Goal: Book appointment/travel/reservation

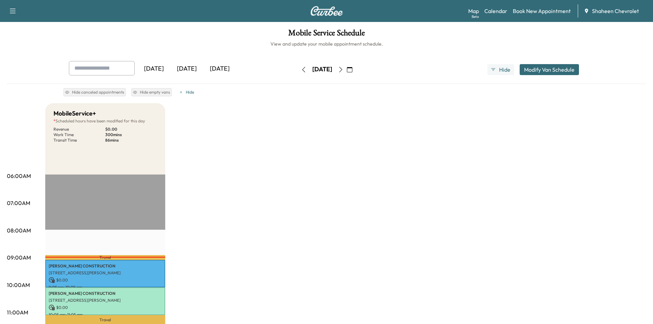
click at [343, 70] on icon "button" at bounding box center [340, 69] width 5 height 5
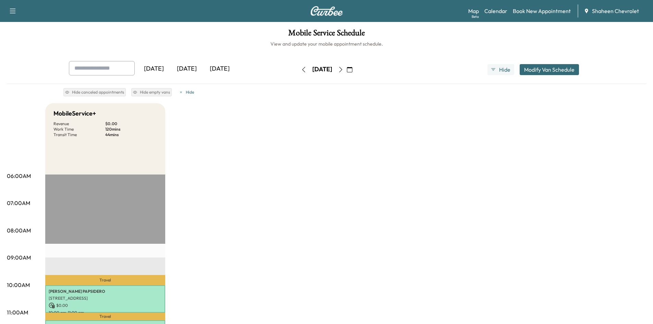
click at [343, 69] on icon "button" at bounding box center [340, 69] width 5 height 5
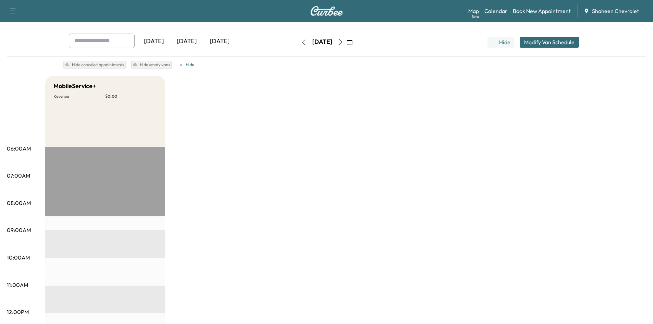
scroll to position [103, 0]
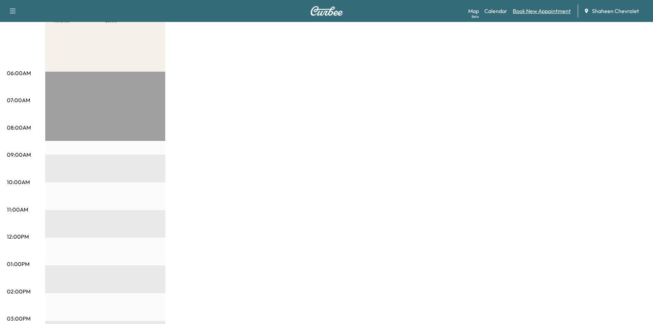
click at [532, 14] on link "Book New Appointment" at bounding box center [542, 11] width 58 height 8
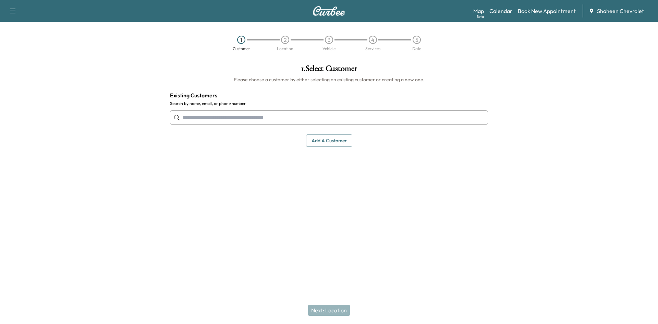
click at [330, 142] on button "Add a customer" at bounding box center [329, 140] width 46 height 13
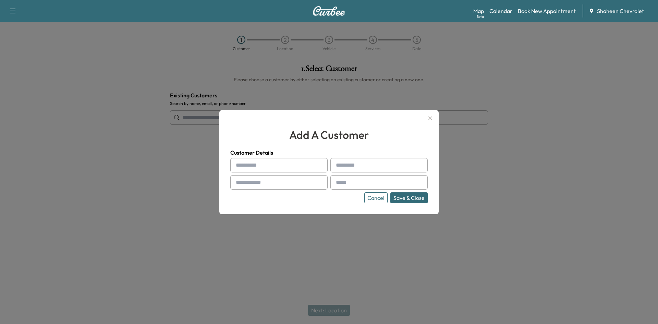
click at [281, 162] on input "text" at bounding box center [278, 165] width 97 height 14
type input "*****"
click at [273, 185] on input "text" at bounding box center [278, 182] width 97 height 14
type input "**********"
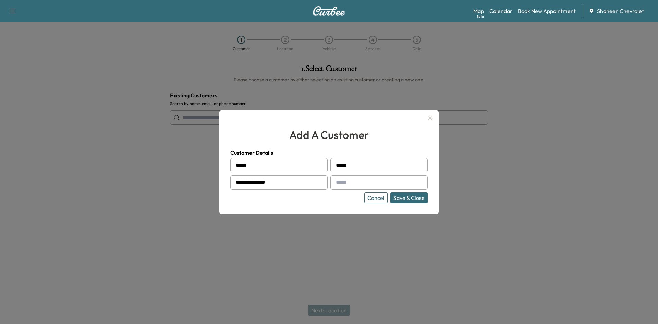
click at [359, 185] on input "text" at bounding box center [378, 182] width 97 height 14
type input "**********"
click at [396, 195] on button "Save & Close" at bounding box center [408, 197] width 37 height 11
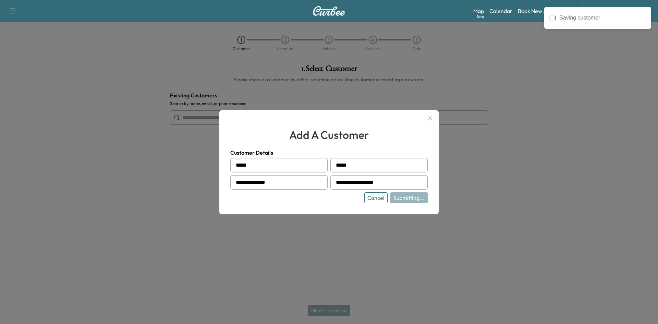
type input "**********"
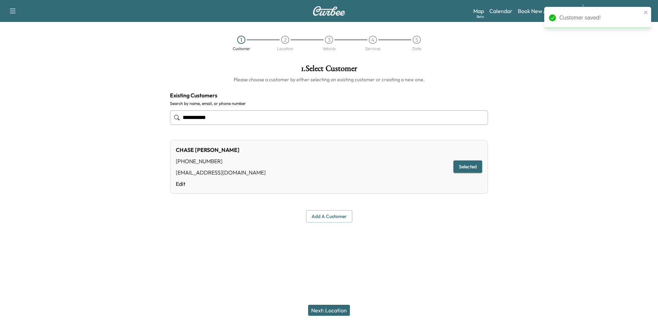
click at [331, 306] on button "Next: Location" at bounding box center [329, 310] width 42 height 11
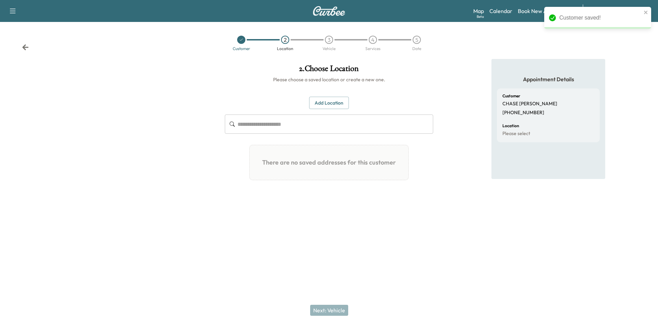
click at [317, 106] on button "Add Location" at bounding box center [329, 103] width 40 height 13
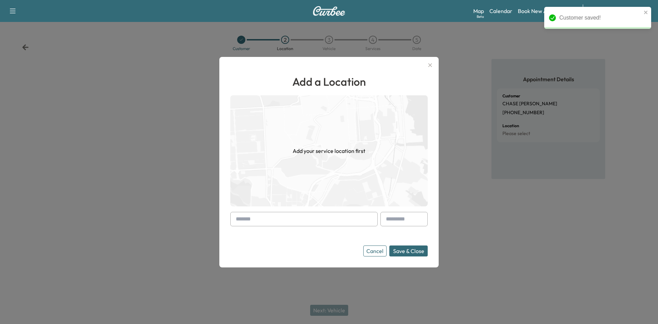
click at [293, 215] on input "text" at bounding box center [303, 219] width 147 height 14
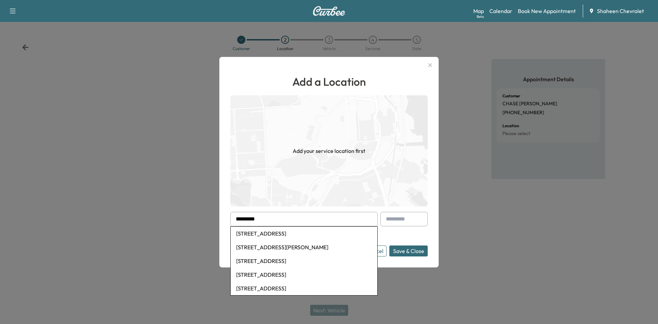
click at [290, 232] on li "[STREET_ADDRESS]" at bounding box center [304, 233] width 147 height 14
type input "**********"
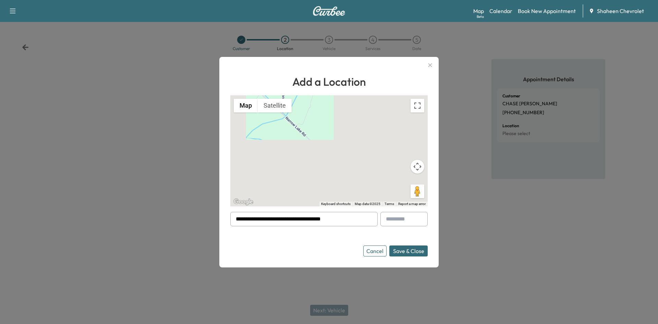
click at [409, 249] on button "Save & Close" at bounding box center [408, 250] width 38 height 11
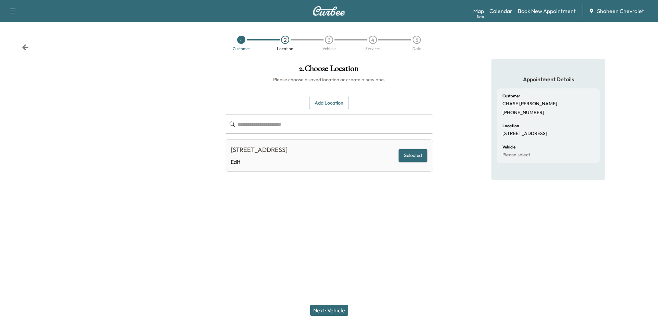
click at [334, 306] on button "Next: Vehicle" at bounding box center [329, 310] width 38 height 11
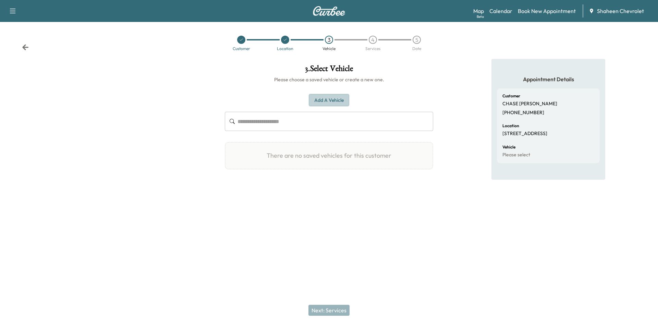
click at [322, 100] on button "Add a Vehicle" at bounding box center [329, 100] width 40 height 13
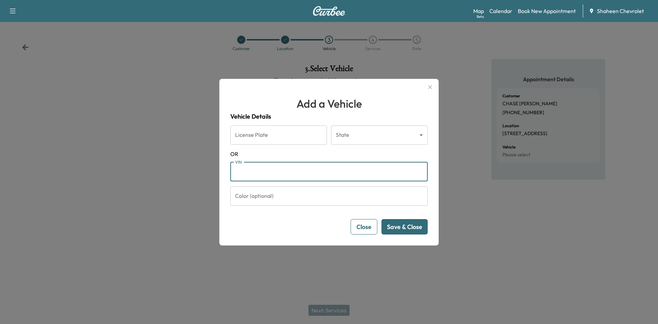
paste input "**********"
type input "**********"
click at [400, 227] on button "Save & Close" at bounding box center [404, 226] width 46 height 15
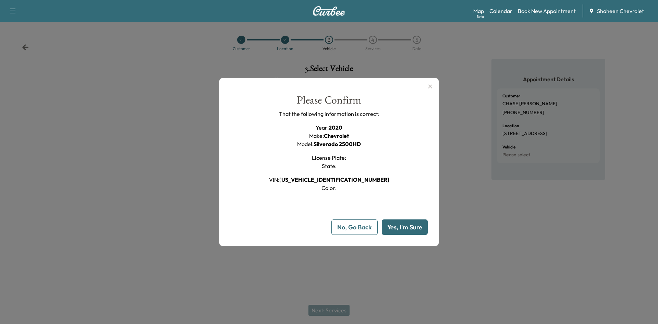
click at [395, 230] on button "Yes, I'm Sure" at bounding box center [405, 226] width 46 height 15
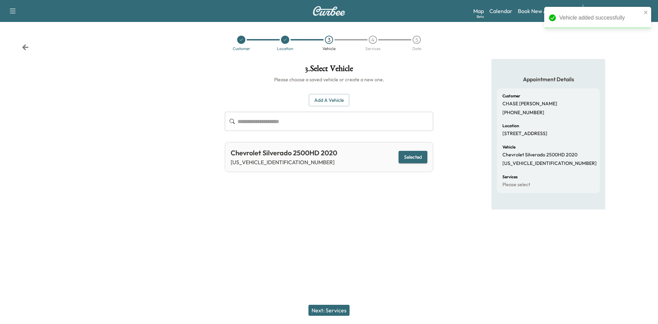
click at [334, 308] on button "Next: Services" at bounding box center [328, 310] width 41 height 11
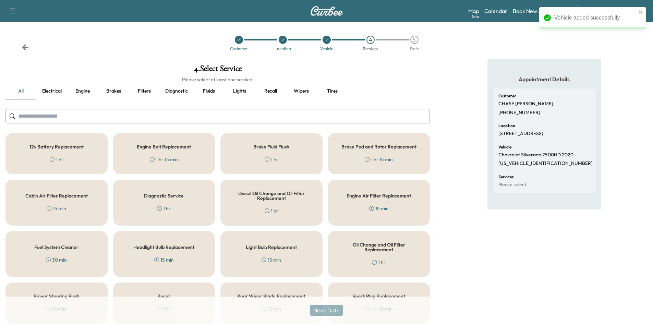
click at [98, 114] on input "text" at bounding box center [217, 116] width 424 height 14
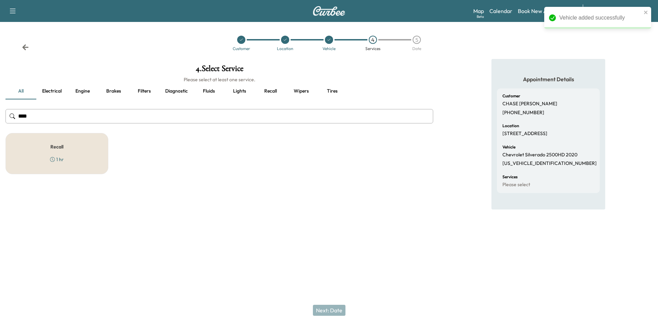
type input "****"
click at [91, 153] on div "Recall 1 hr" at bounding box center [56, 153] width 103 height 41
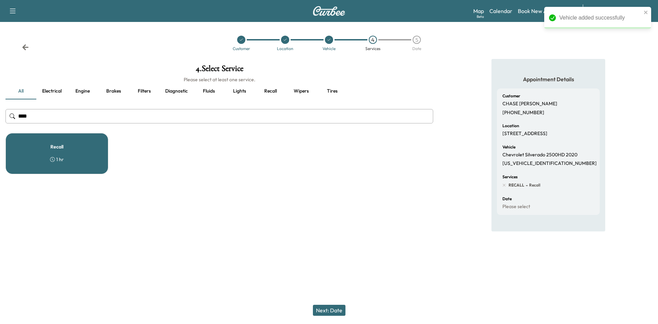
click at [336, 307] on button "Next: Date" at bounding box center [329, 310] width 33 height 11
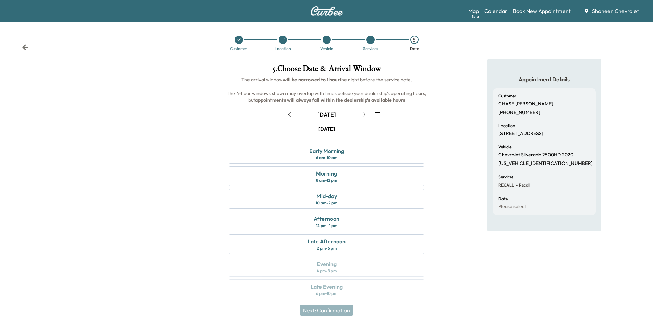
click at [363, 115] on icon "button" at bounding box center [363, 114] width 5 height 5
click at [350, 202] on div "Mid-day 10 am - 2 pm" at bounding box center [327, 199] width 196 height 20
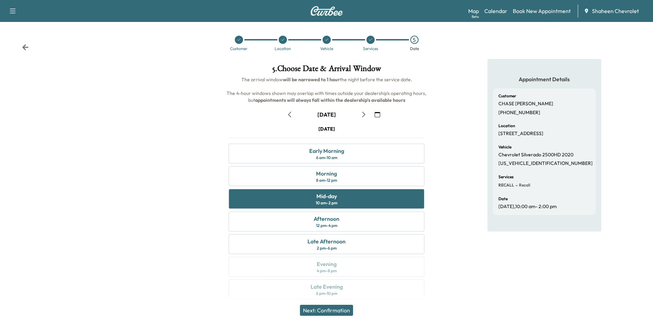
click at [347, 309] on button "Next: Confirmation" at bounding box center [326, 310] width 53 height 11
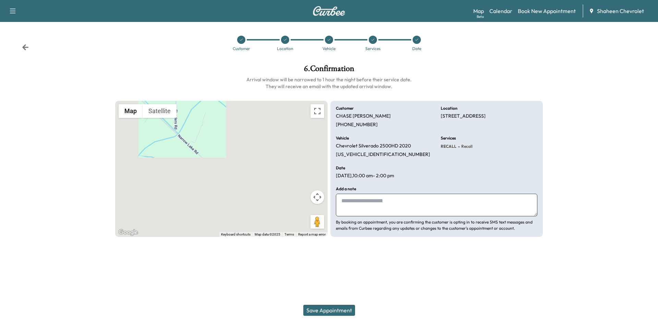
click at [338, 310] on button "Save Appointment" at bounding box center [329, 310] width 52 height 11
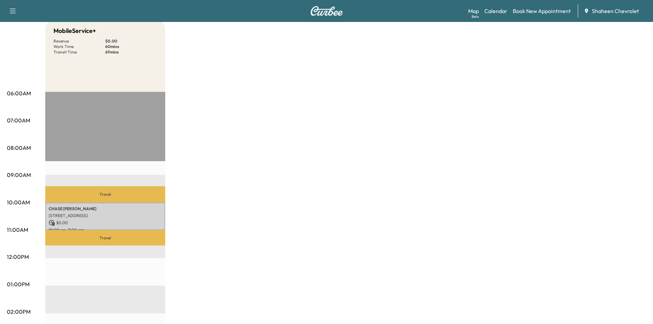
scroll to position [69, 0]
click at [127, 220] on p "$ 0.00" at bounding box center [105, 223] width 113 height 6
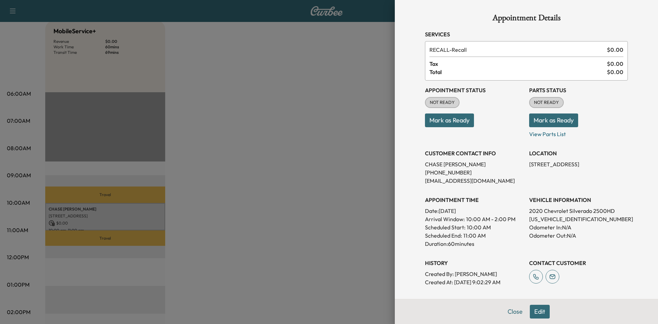
click at [334, 123] on div at bounding box center [329, 162] width 658 height 324
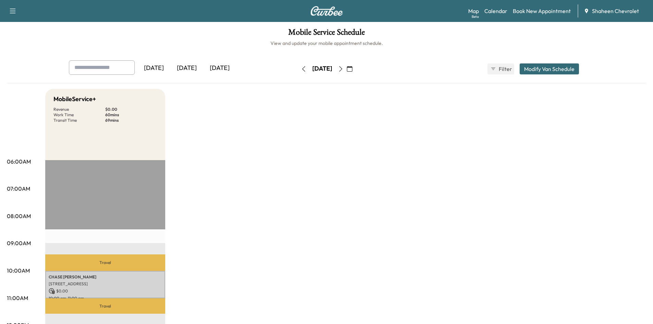
scroll to position [0, 0]
click at [301, 70] on icon "button" at bounding box center [303, 69] width 5 height 5
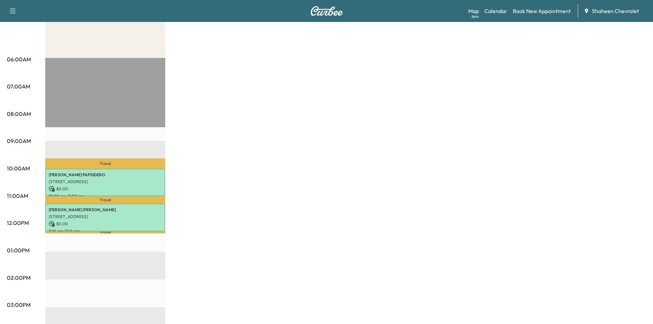
scroll to position [69, 0]
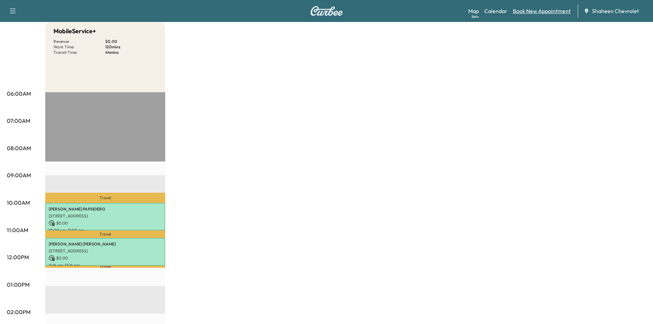
click at [550, 12] on link "Book New Appointment" at bounding box center [542, 11] width 58 height 8
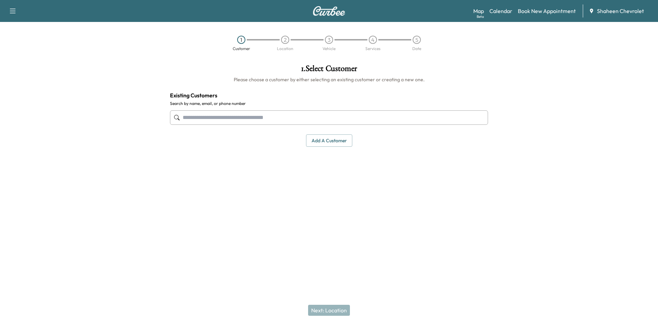
click at [210, 114] on input "text" at bounding box center [329, 117] width 318 height 14
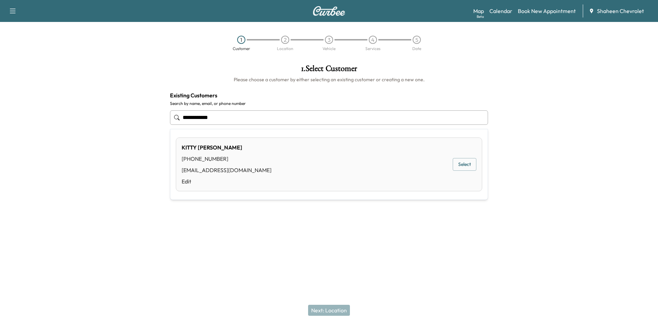
click at [472, 167] on button "Select" at bounding box center [465, 164] width 24 height 13
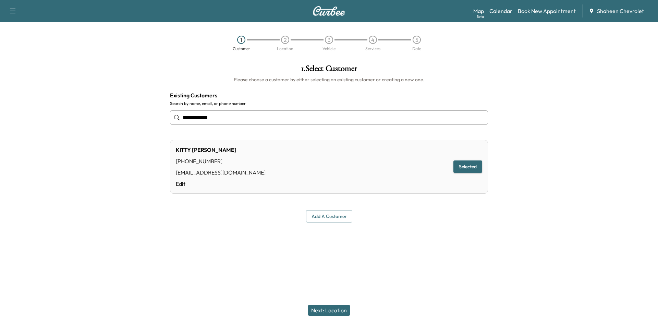
type input "**********"
click at [334, 308] on button "Next: Location" at bounding box center [329, 310] width 42 height 11
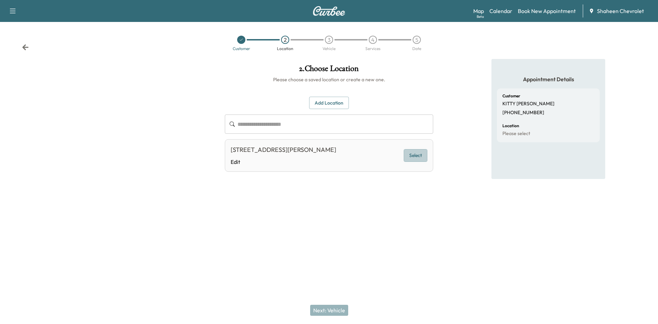
click at [414, 158] on button "Select" at bounding box center [416, 155] width 24 height 13
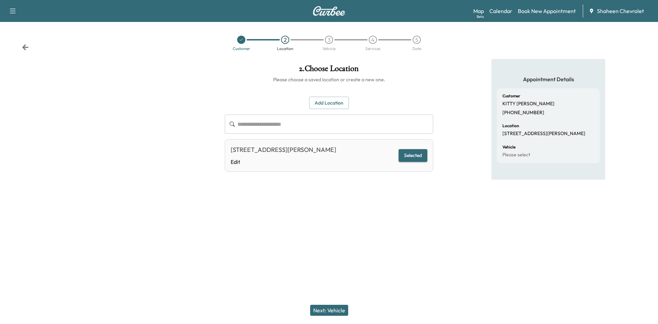
click at [344, 306] on button "Next: Vehicle" at bounding box center [329, 310] width 38 height 11
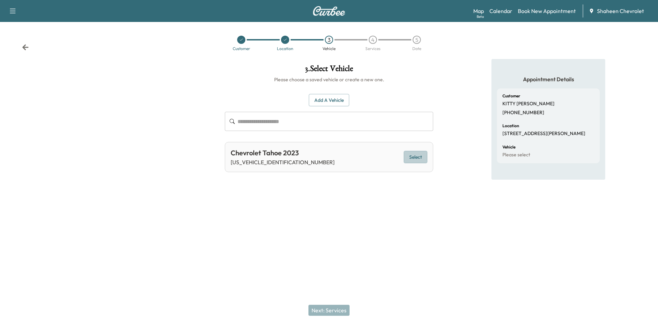
click at [415, 160] on button "Select" at bounding box center [416, 157] width 24 height 13
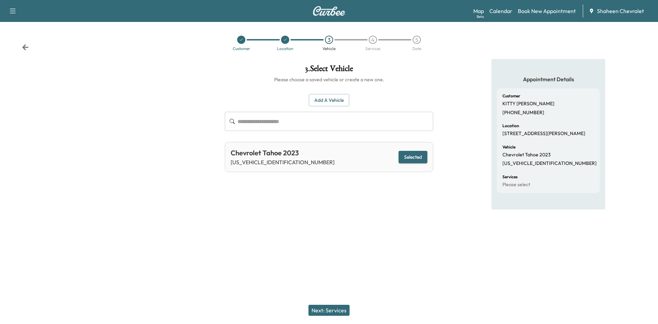
click at [341, 312] on button "Next: Services" at bounding box center [328, 310] width 41 height 11
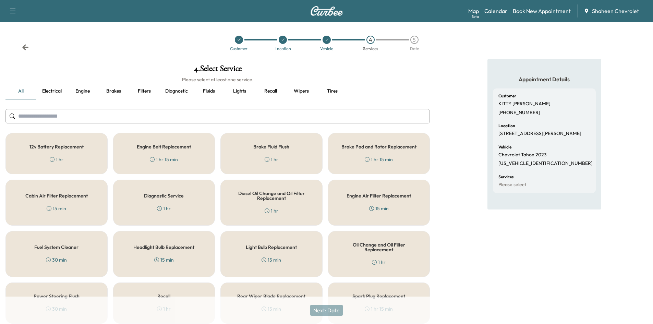
click at [107, 118] on input "text" at bounding box center [217, 116] width 424 height 14
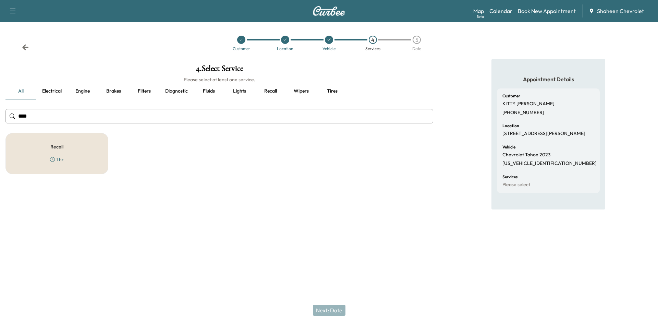
type input "****"
drag, startPoint x: 79, startPoint y: 140, endPoint x: 98, endPoint y: 149, distance: 20.1
click at [81, 139] on div "Recall 1 hr" at bounding box center [56, 153] width 103 height 41
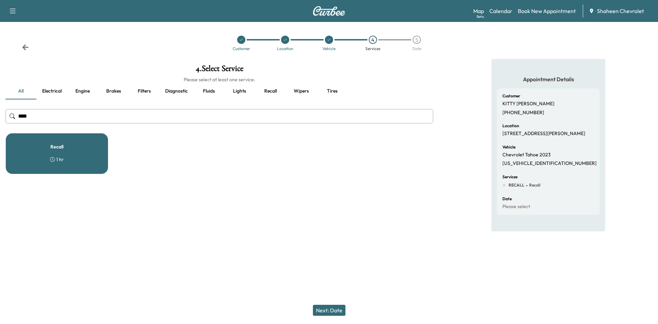
click at [343, 312] on button "Next: Date" at bounding box center [329, 310] width 33 height 11
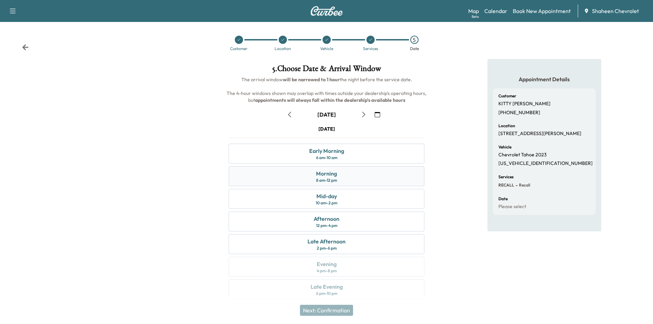
click at [353, 178] on div "Morning 8 am - 12 pm" at bounding box center [327, 176] width 196 height 20
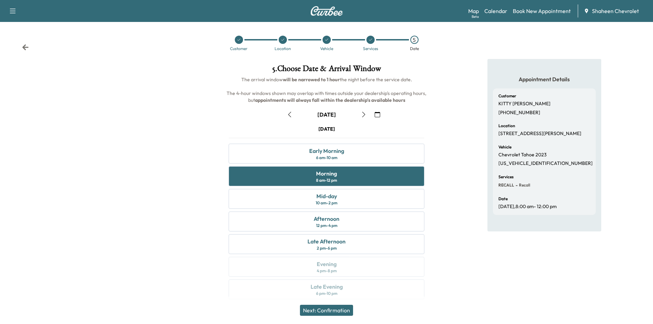
click at [342, 310] on button "Next: Confirmation" at bounding box center [326, 310] width 53 height 11
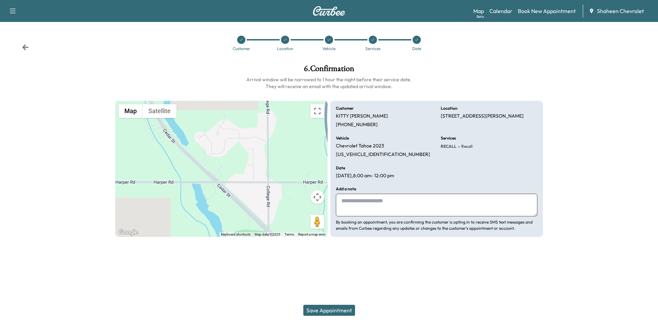
click at [342, 310] on button "Save Appointment" at bounding box center [329, 310] width 52 height 11
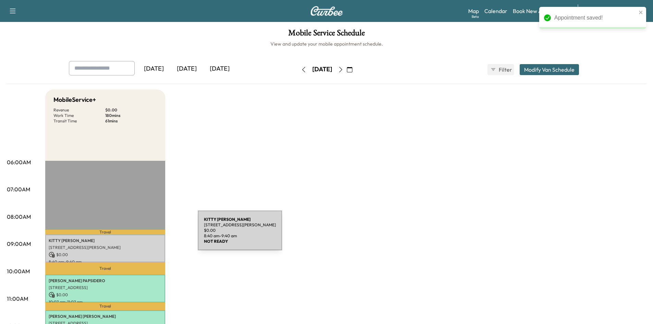
click at [145, 238] on p "[PERSON_NAME]" at bounding box center [105, 240] width 113 height 5
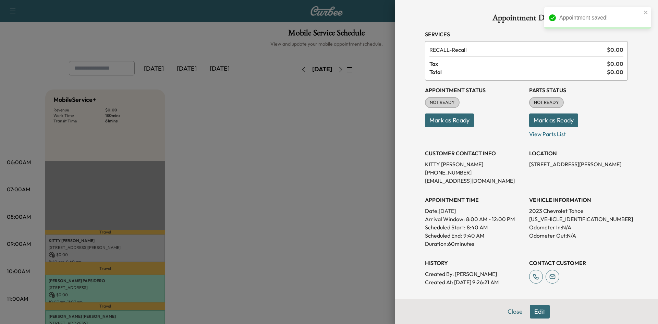
click at [438, 120] on button "Mark as Ready" at bounding box center [449, 120] width 49 height 14
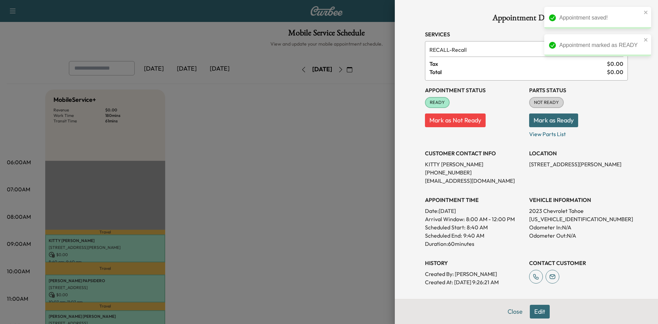
click at [542, 119] on button "Mark as Ready" at bounding box center [553, 120] width 49 height 14
click at [306, 147] on div at bounding box center [329, 162] width 658 height 324
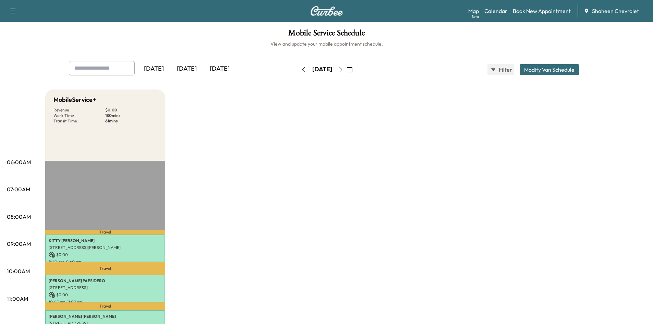
click at [302, 70] on icon "button" at bounding box center [303, 69] width 3 height 5
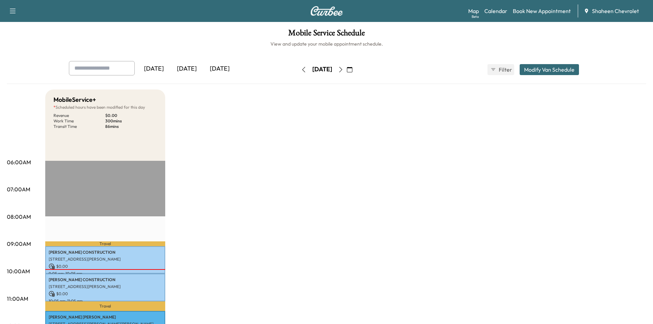
click at [343, 70] on icon "button" at bounding box center [340, 69] width 5 height 5
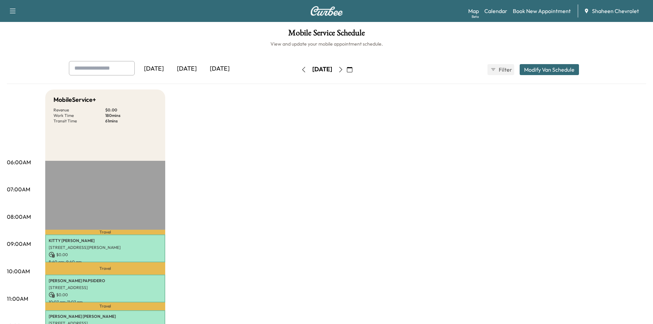
click at [343, 70] on icon "button" at bounding box center [340, 69] width 5 height 5
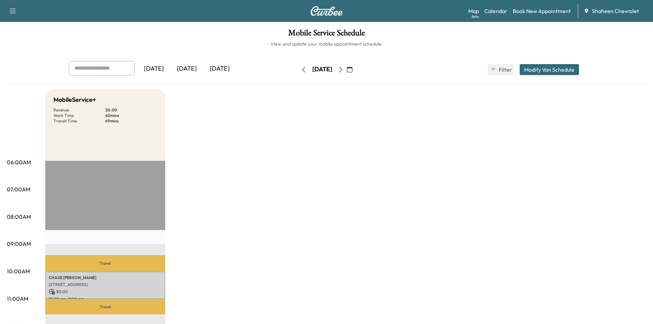
click at [298, 70] on button "button" at bounding box center [304, 69] width 12 height 11
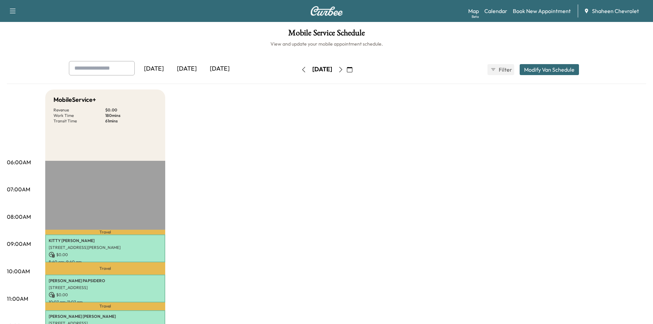
click at [346, 73] on button "button" at bounding box center [341, 69] width 12 height 11
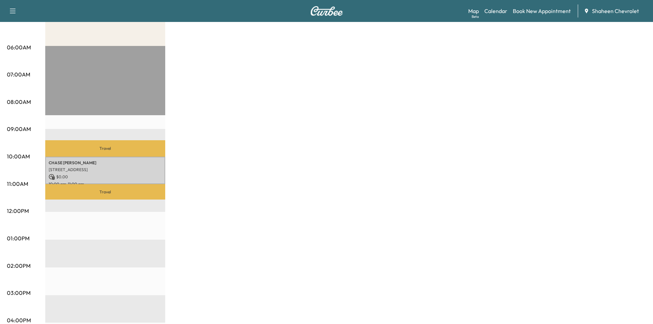
scroll to position [103, 0]
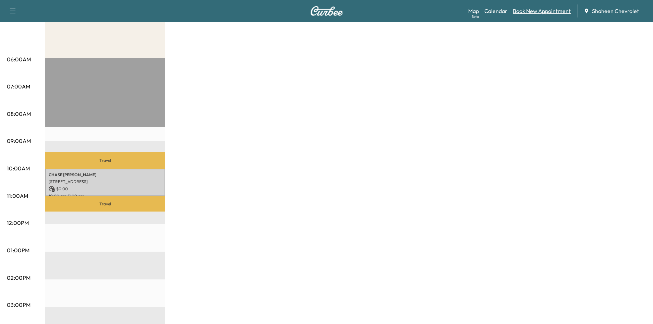
click at [552, 12] on link "Book New Appointment" at bounding box center [542, 11] width 58 height 8
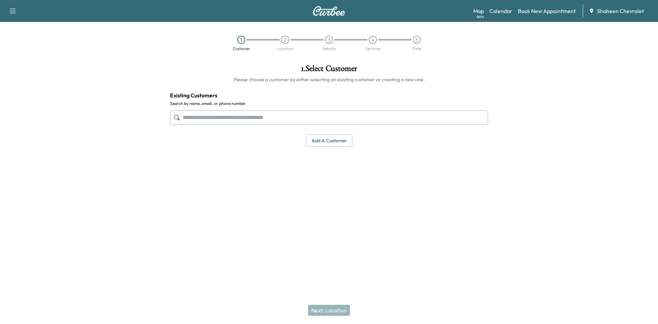
click at [334, 140] on button "Add a customer" at bounding box center [329, 140] width 46 height 13
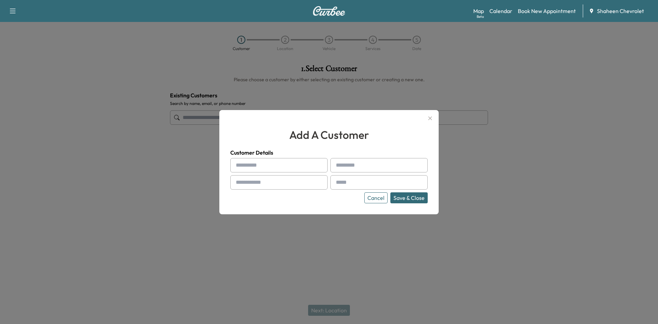
click at [267, 166] on input "text" at bounding box center [278, 165] width 97 height 14
type input "******"
type input "*******"
click at [263, 178] on input "text" at bounding box center [278, 182] width 97 height 14
type input "**********"
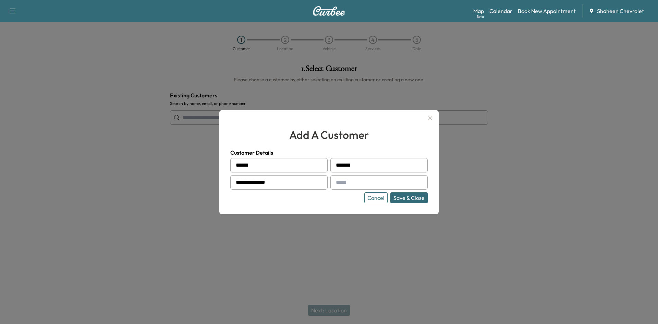
click at [382, 182] on input "text" at bounding box center [378, 182] width 97 height 14
click at [363, 184] on input "text" at bounding box center [378, 182] width 97 height 14
click at [383, 180] on input "*********" at bounding box center [378, 182] width 97 height 14
type input "**********"
click at [402, 198] on button "Save & Close" at bounding box center [408, 197] width 37 height 11
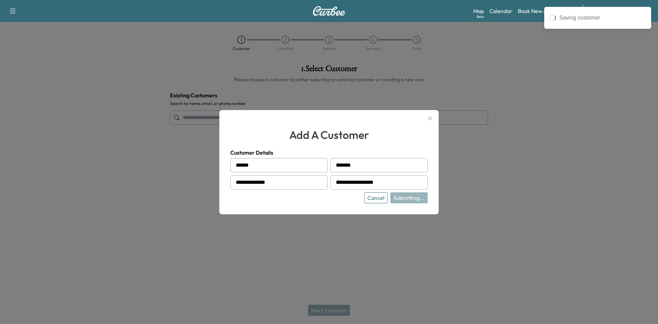
type input "**********"
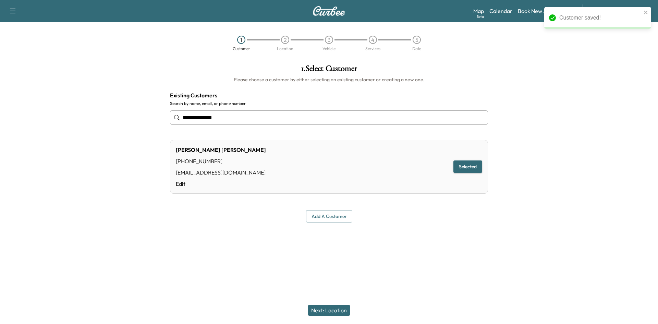
click at [336, 312] on button "Next: Location" at bounding box center [329, 310] width 42 height 11
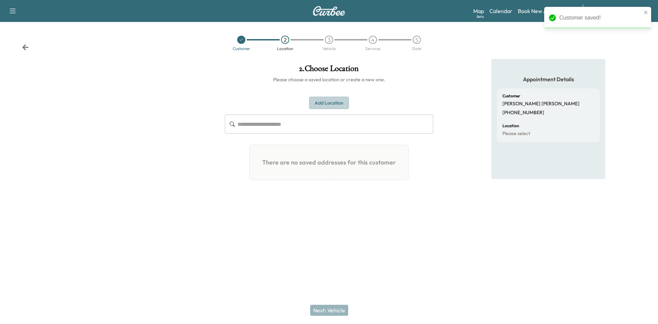
click at [319, 101] on button "Add Location" at bounding box center [329, 103] width 40 height 13
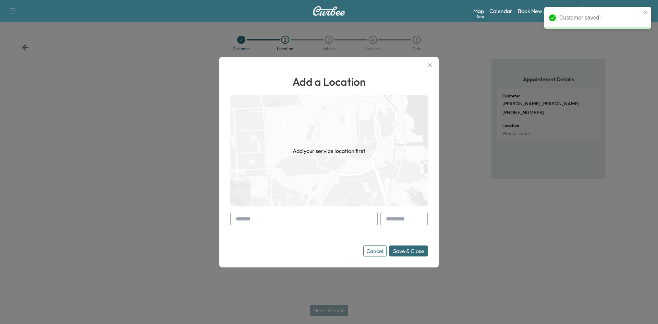
click at [261, 219] on input "text" at bounding box center [303, 219] width 147 height 14
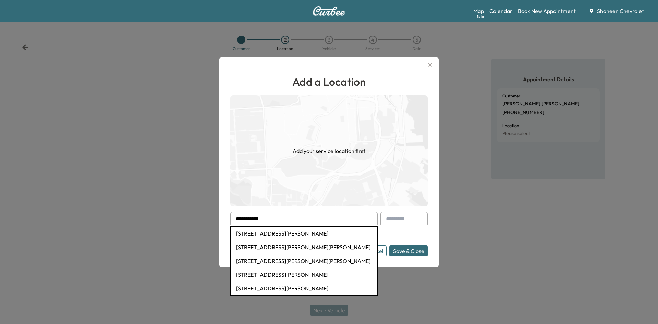
click at [267, 233] on li "[STREET_ADDRESS][PERSON_NAME]" at bounding box center [304, 233] width 147 height 14
type input "**********"
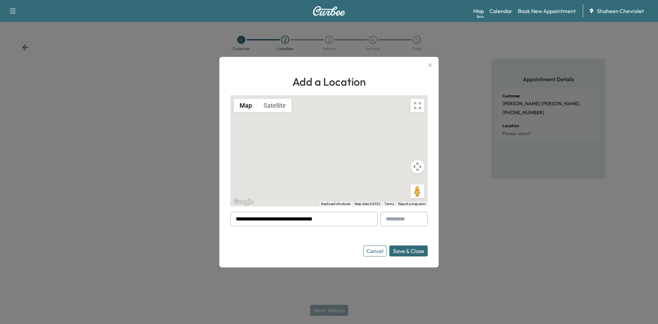
click at [410, 251] on button "Save & Close" at bounding box center [408, 250] width 38 height 11
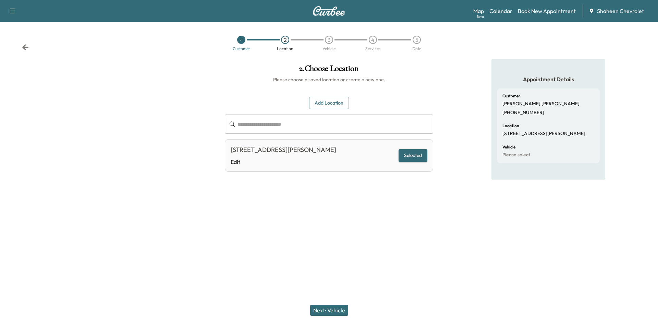
click at [328, 311] on button "Next: Vehicle" at bounding box center [329, 310] width 38 height 11
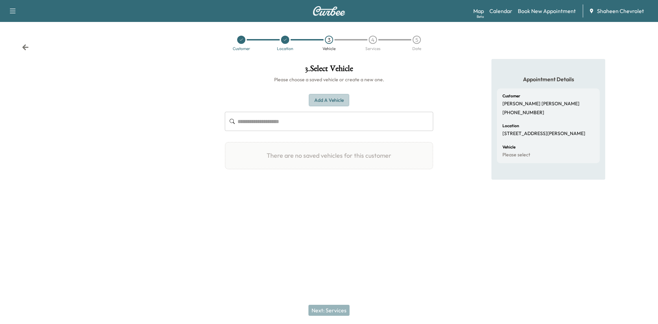
click at [333, 104] on button "Add a Vehicle" at bounding box center [329, 100] width 40 height 13
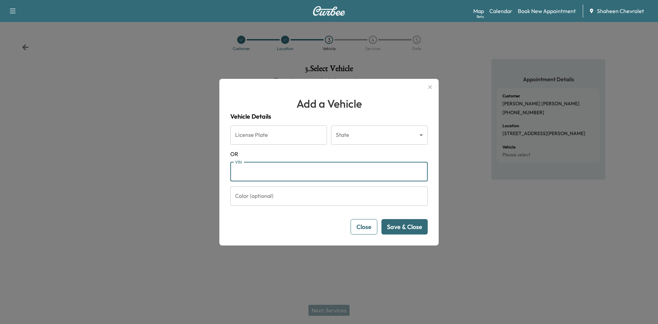
click at [261, 168] on input "VIN" at bounding box center [328, 171] width 197 height 19
paste input "**********"
type input "**********"
click at [399, 230] on button "Save & Close" at bounding box center [404, 226] width 46 height 15
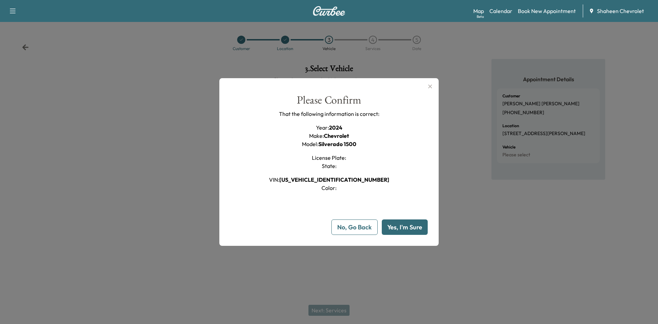
click at [399, 230] on button "Yes, I'm Sure" at bounding box center [405, 226] width 46 height 15
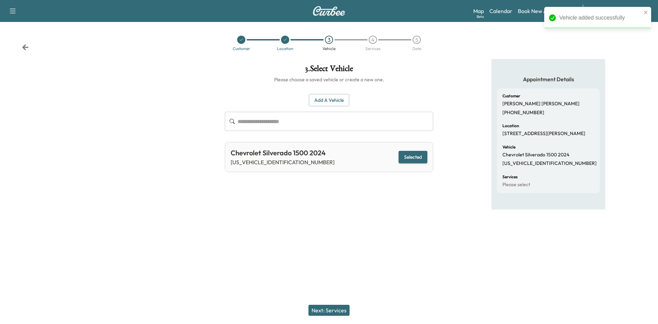
click at [336, 307] on button "Next: Services" at bounding box center [328, 310] width 41 height 11
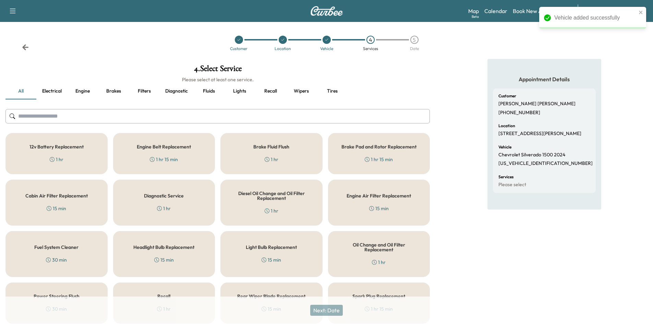
click at [68, 115] on input "text" at bounding box center [217, 116] width 424 height 14
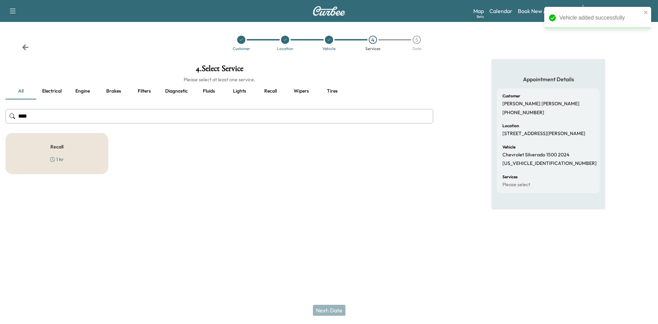
type input "****"
click at [77, 151] on div "Recall 1 hr" at bounding box center [56, 153] width 103 height 41
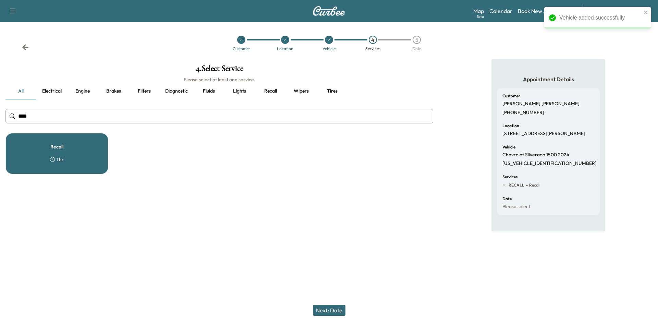
click at [338, 311] on button "Next: Date" at bounding box center [329, 310] width 33 height 11
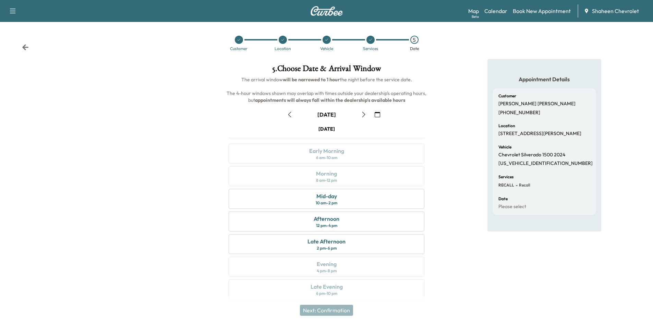
click at [362, 114] on icon "button" at bounding box center [363, 114] width 5 height 5
click at [342, 197] on div "Mid-day 10 am - 2 pm" at bounding box center [327, 199] width 196 height 20
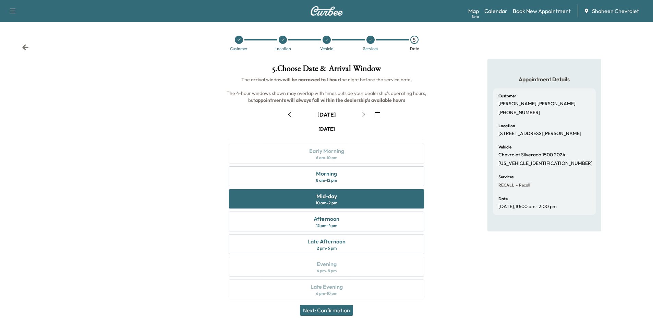
click at [335, 308] on button "Next: Confirmation" at bounding box center [326, 310] width 53 height 11
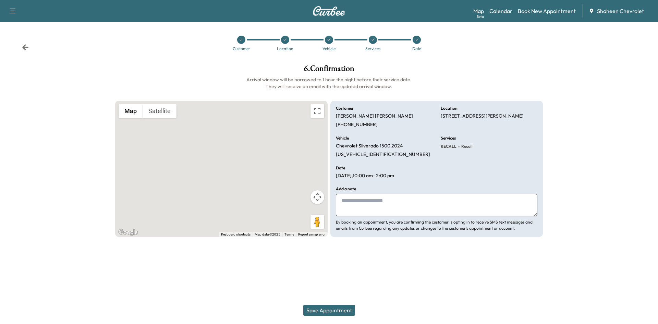
click at [334, 308] on button "Save Appointment" at bounding box center [329, 310] width 52 height 11
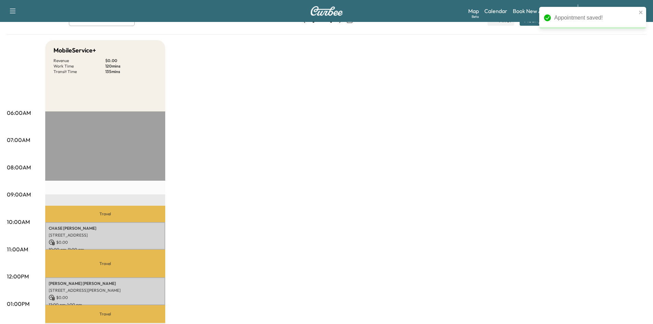
scroll to position [137, 0]
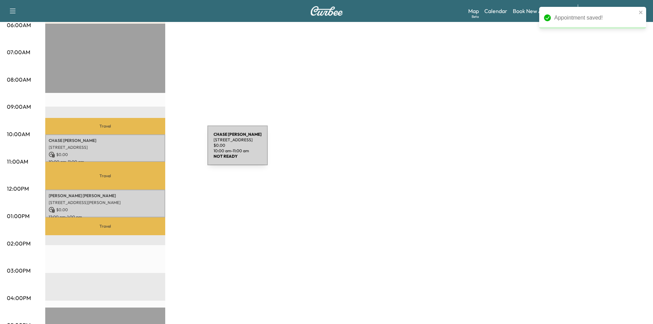
click at [156, 149] on div "[PERSON_NAME] [STREET_ADDRESS] $ 0.00 10:00 am - 11:00 am" at bounding box center [105, 148] width 120 height 28
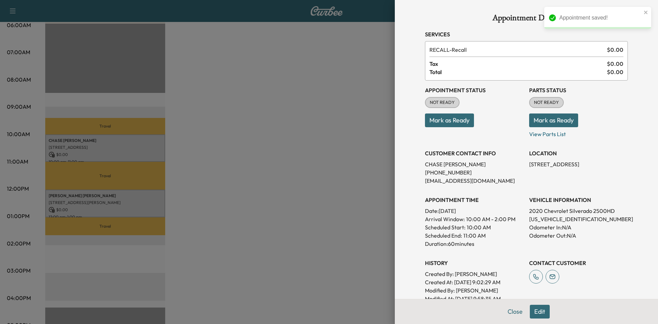
click at [455, 119] on button "Mark as Ready" at bounding box center [449, 120] width 49 height 14
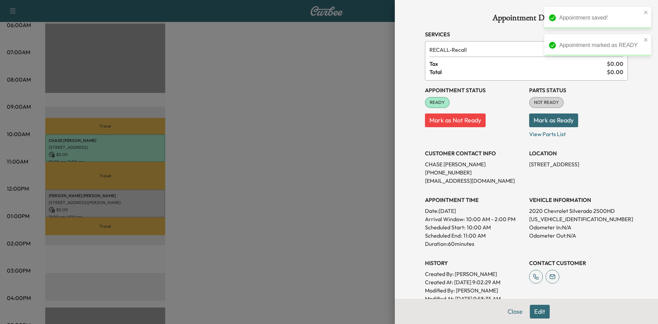
click at [556, 121] on button "Mark as Ready" at bounding box center [553, 120] width 49 height 14
click at [322, 158] on div at bounding box center [329, 162] width 658 height 324
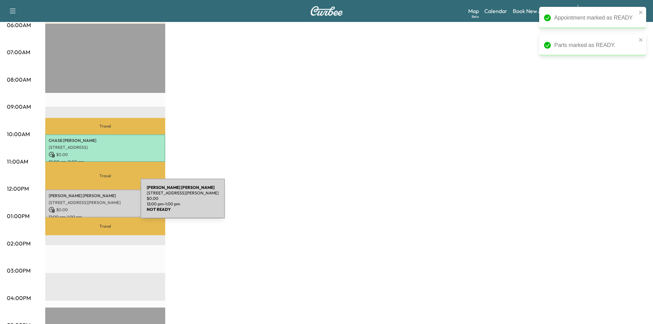
click at [89, 202] on p "[STREET_ADDRESS][PERSON_NAME]" at bounding box center [105, 202] width 113 height 5
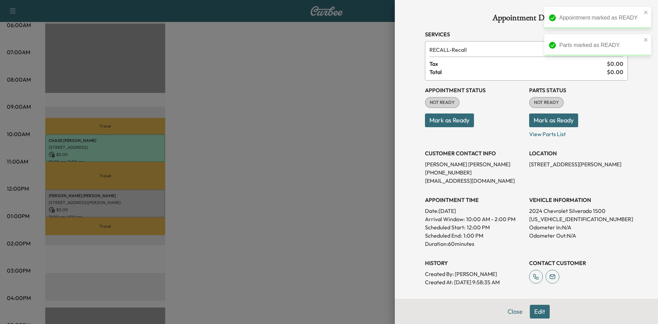
click at [458, 116] on button "Mark as Ready" at bounding box center [449, 120] width 49 height 14
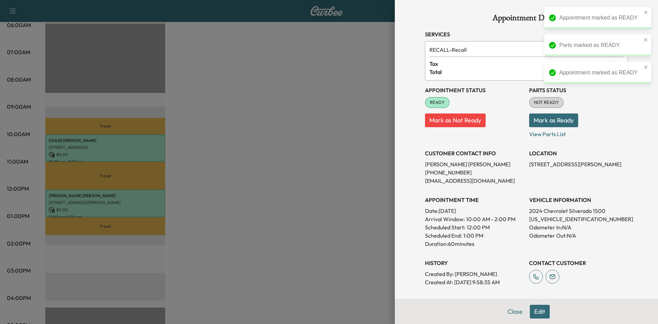
click at [537, 119] on button "Mark as Ready" at bounding box center [553, 120] width 49 height 14
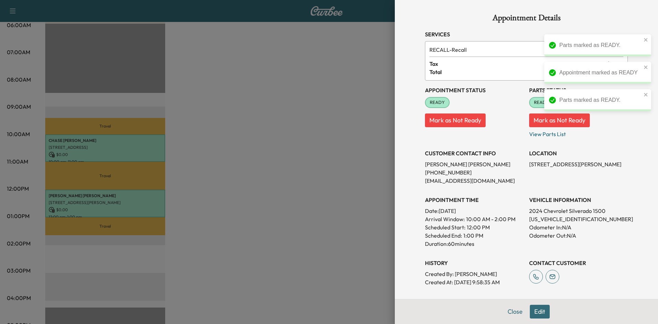
click at [304, 135] on div at bounding box center [329, 162] width 658 height 324
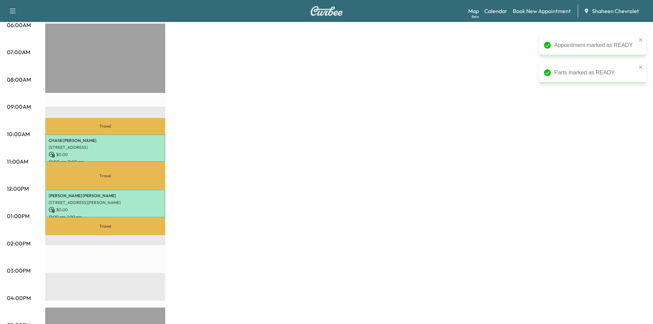
scroll to position [0, 0]
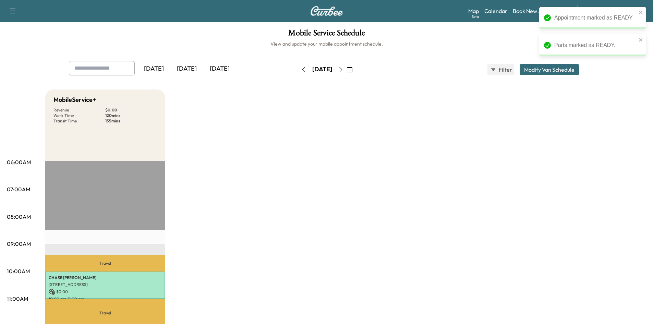
click at [301, 70] on icon "button" at bounding box center [303, 69] width 5 height 5
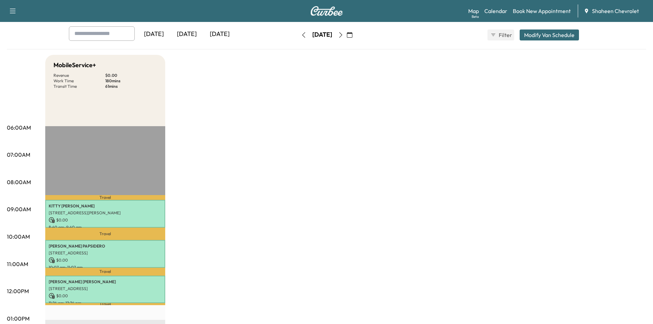
scroll to position [34, 0]
click at [301, 36] on icon "button" at bounding box center [303, 35] width 5 height 5
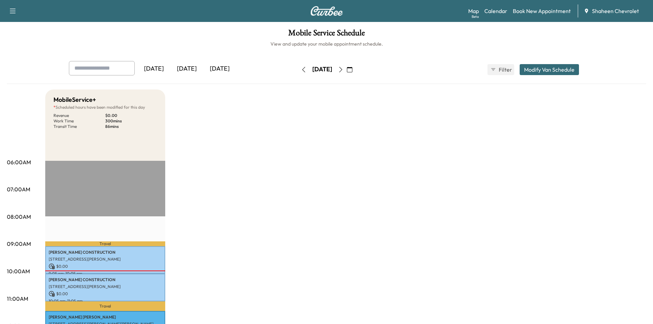
click at [343, 69] on icon "button" at bounding box center [340, 69] width 5 height 5
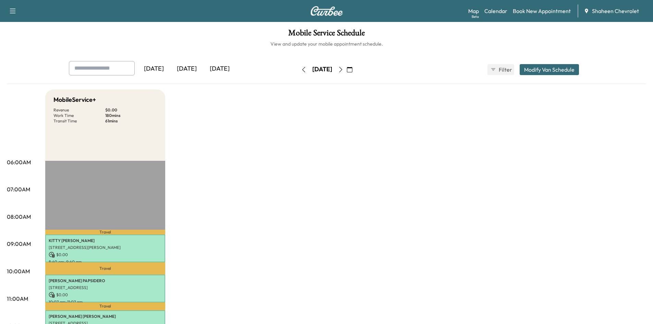
click at [343, 71] on icon "button" at bounding box center [340, 69] width 5 height 5
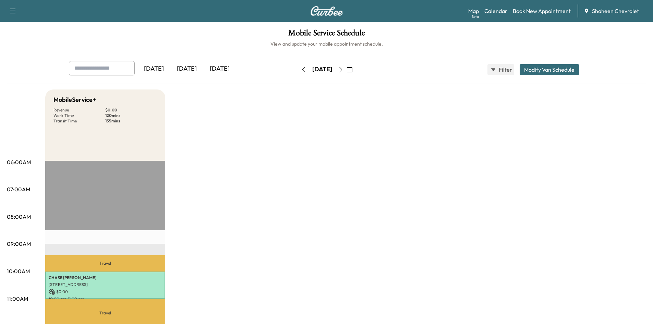
click at [343, 70] on icon "button" at bounding box center [340, 69] width 5 height 5
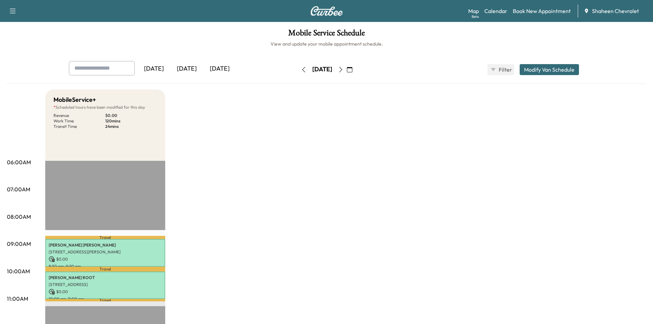
click at [301, 70] on icon "button" at bounding box center [303, 69] width 5 height 5
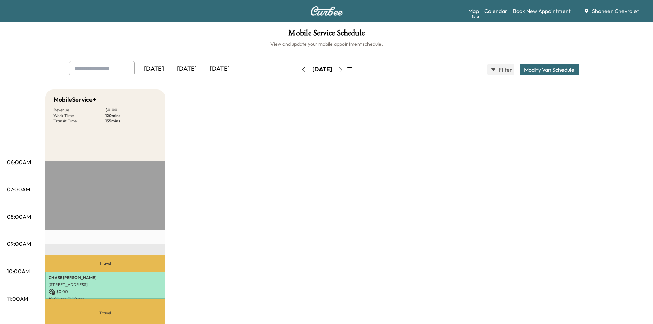
click at [301, 69] on icon "button" at bounding box center [303, 69] width 5 height 5
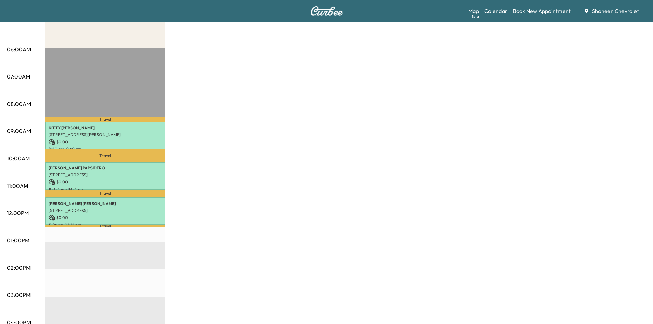
scroll to position [69, 0]
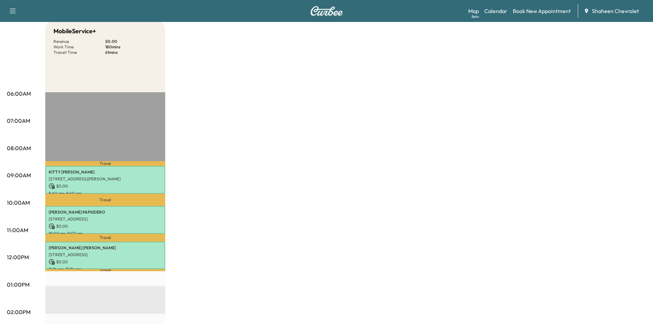
click at [481, 13] on div "Map Beta Calendar Book New Appointment Shaheen Chevrolet" at bounding box center [557, 10] width 179 height 13
click at [476, 13] on link "Map Beta" at bounding box center [473, 11] width 11 height 8
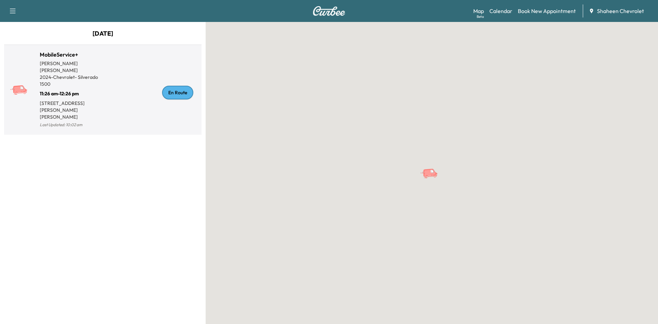
click at [120, 89] on div "En Route" at bounding box center [151, 92] width 96 height 73
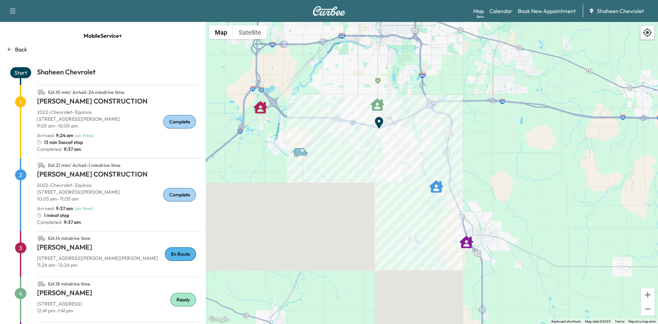
drag, startPoint x: 407, startPoint y: 167, endPoint x: 334, endPoint y: 171, distance: 73.1
click at [334, 171] on div "To activate drag with keyboard, press Alt + Enter. Once in keyboard drag state,…" at bounding box center [432, 173] width 452 height 302
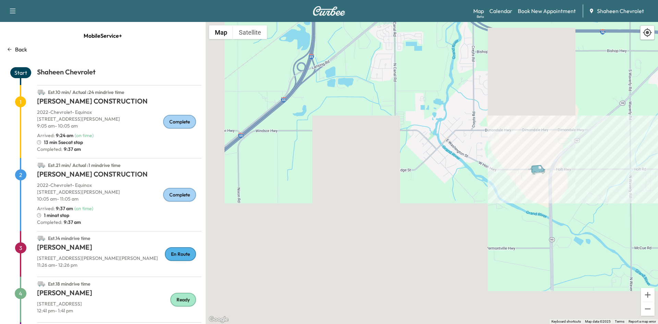
drag, startPoint x: 308, startPoint y: 154, endPoint x: 496, endPoint y: 177, distance: 189.1
click at [496, 177] on div "To activate drag with keyboard, press Alt + Enter. Once in keyboard drag state,…" at bounding box center [432, 173] width 452 height 302
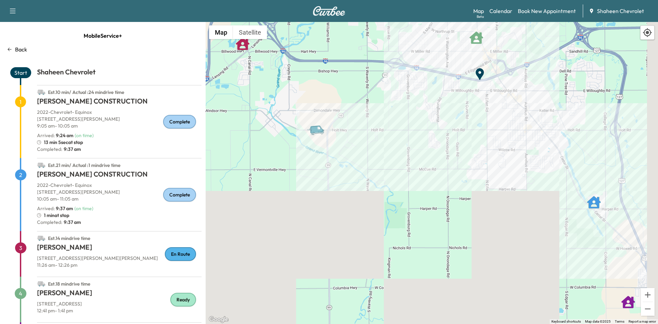
drag, startPoint x: 411, startPoint y: 185, endPoint x: 235, endPoint y: 130, distance: 184.5
click at [235, 130] on div "To activate drag with keyboard, press Alt + Enter. Once in keyboard drag state,…" at bounding box center [432, 173] width 452 height 302
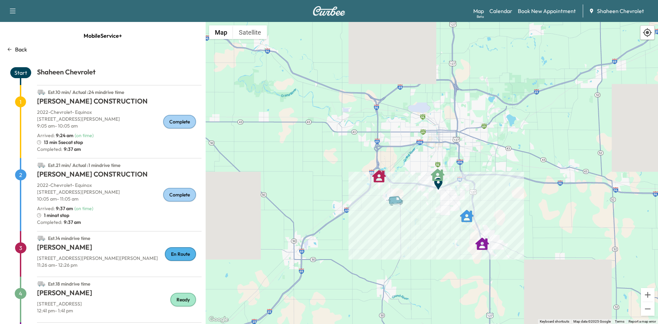
drag, startPoint x: 471, startPoint y: 133, endPoint x: 482, endPoint y: 187, distance: 54.6
click at [482, 187] on div "To activate drag with keyboard, press Alt + Enter. Once in keyboard drag state,…" at bounding box center [432, 173] width 452 height 302
click at [507, 10] on link "Calendar" at bounding box center [500, 11] width 23 height 8
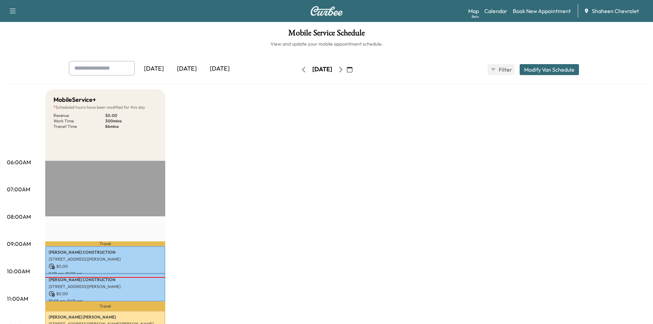
drag, startPoint x: 196, startPoint y: 133, endPoint x: 222, endPoint y: 108, distance: 35.6
click at [343, 71] on icon "button" at bounding box center [340, 69] width 5 height 5
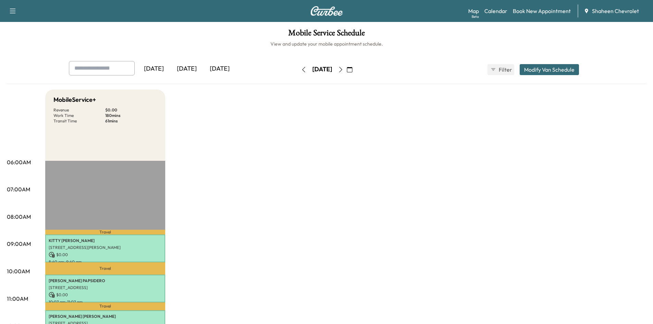
click at [346, 71] on button "button" at bounding box center [341, 69] width 12 height 11
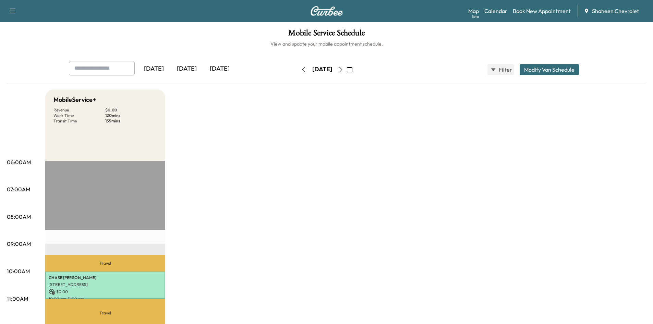
click at [301, 70] on icon "button" at bounding box center [303, 69] width 5 height 5
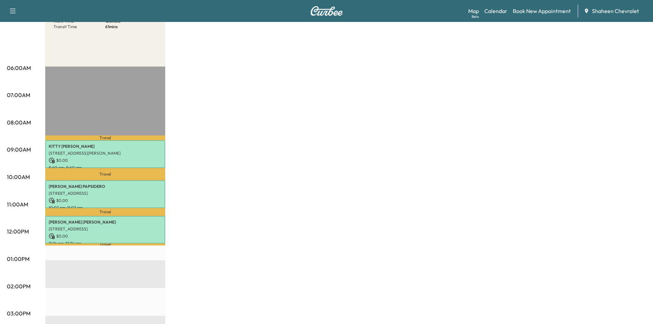
scroll to position [34, 0]
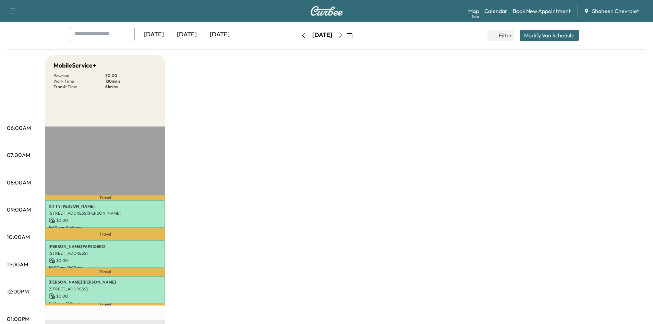
click at [346, 37] on button "button" at bounding box center [341, 35] width 12 height 11
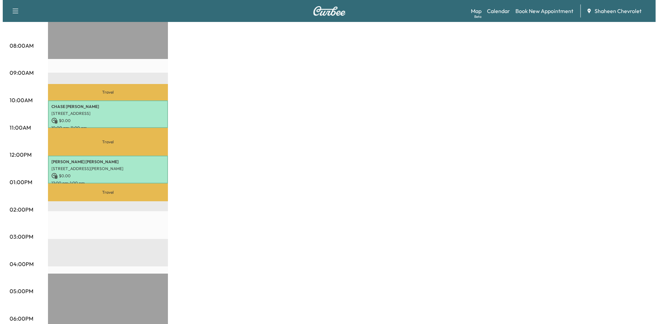
scroll to position [171, 0]
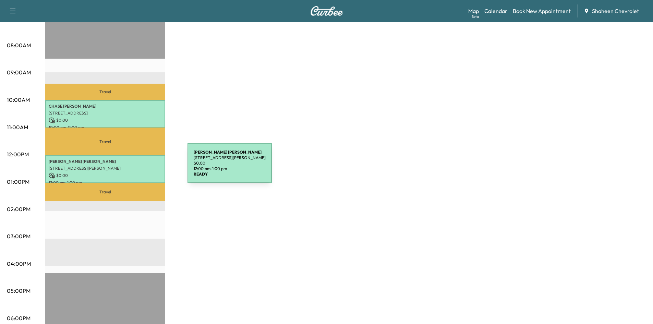
click at [136, 167] on p "[STREET_ADDRESS][PERSON_NAME]" at bounding box center [105, 167] width 113 height 5
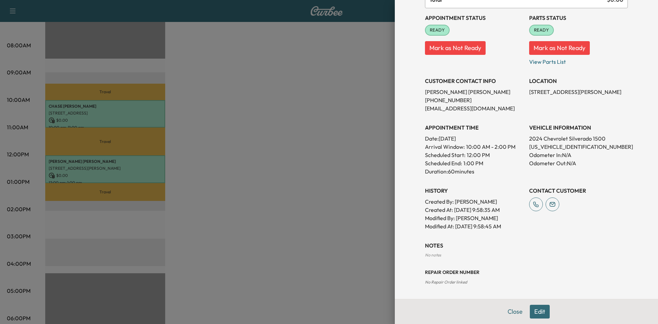
click at [530, 308] on button "Edit" at bounding box center [540, 312] width 20 height 14
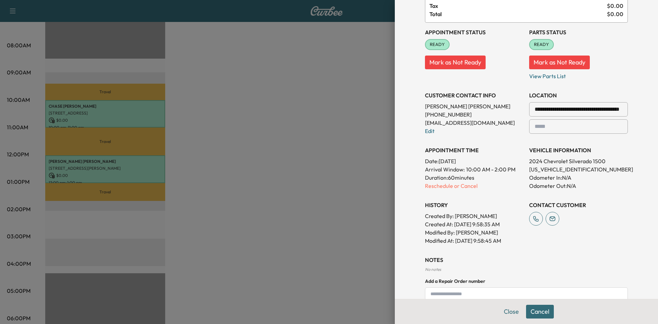
scroll to position [87, 0]
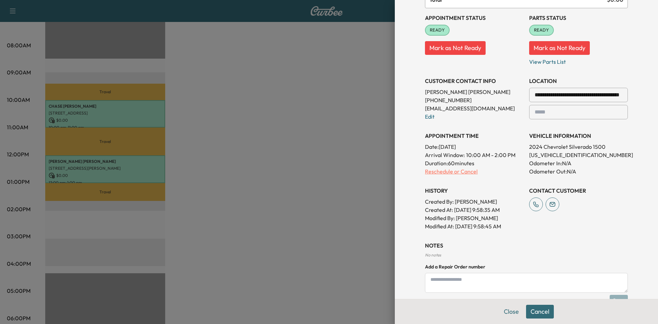
click at [436, 173] on p "Reschedule or Cancel" at bounding box center [474, 171] width 99 height 8
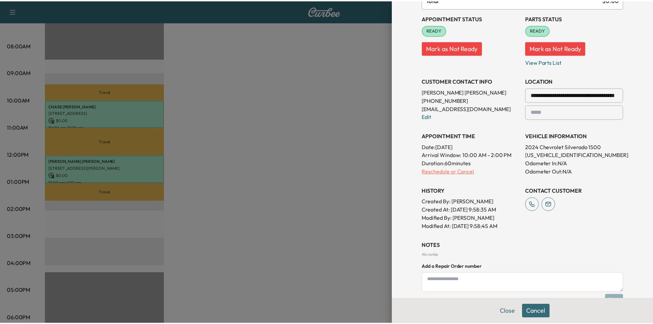
scroll to position [0, 0]
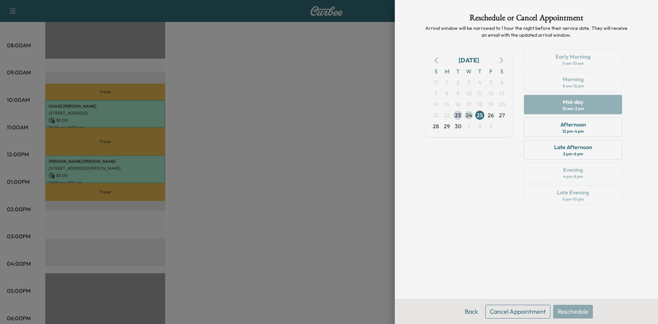
click at [466, 112] on span "24" at bounding box center [469, 115] width 7 height 8
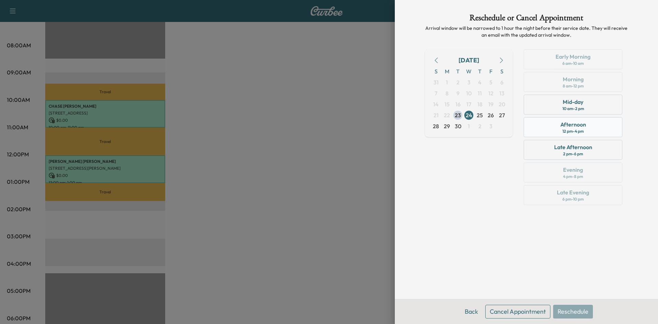
click at [587, 131] on div "Afternoon 12 pm - 4 pm" at bounding box center [572, 127] width 99 height 20
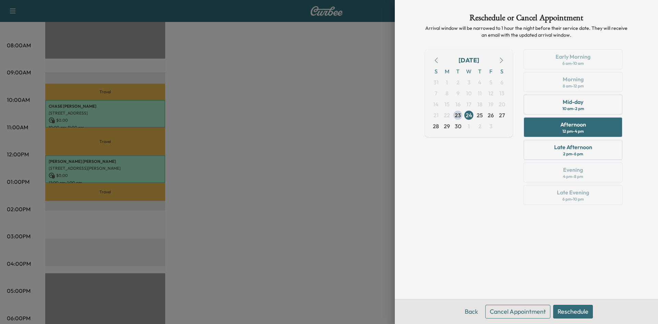
click at [578, 310] on button "Reschedule" at bounding box center [573, 312] width 40 height 14
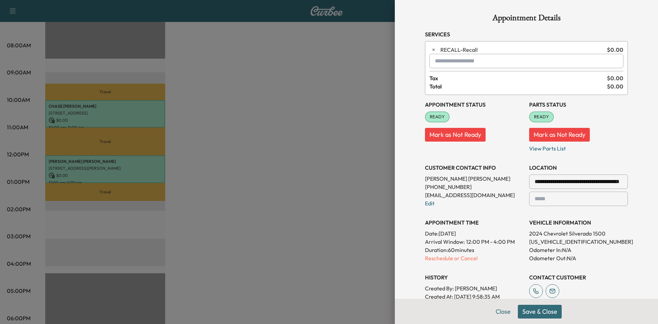
click at [535, 311] on button "Save & Close" at bounding box center [540, 312] width 44 height 14
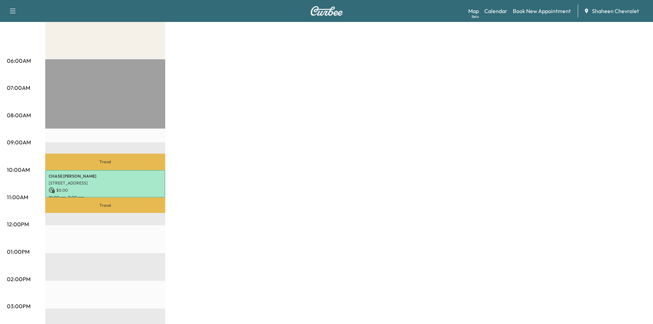
scroll to position [34, 0]
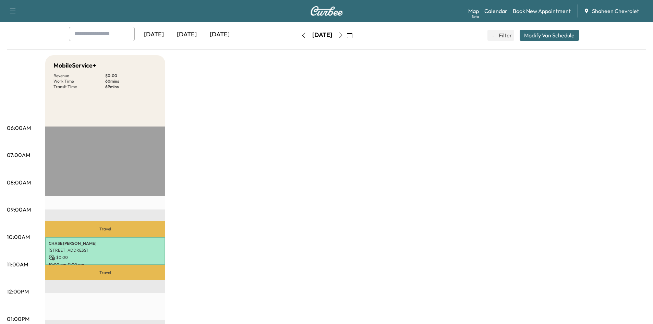
click at [301, 36] on icon "button" at bounding box center [303, 35] width 5 height 5
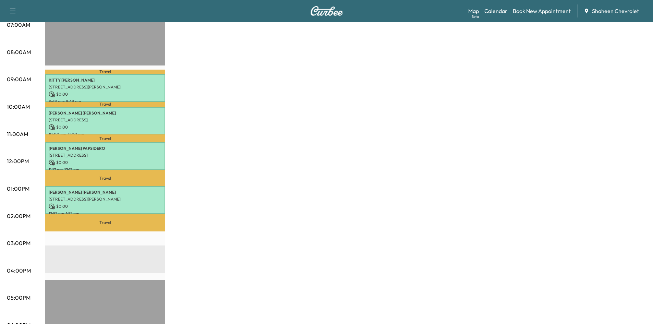
scroll to position [206, 0]
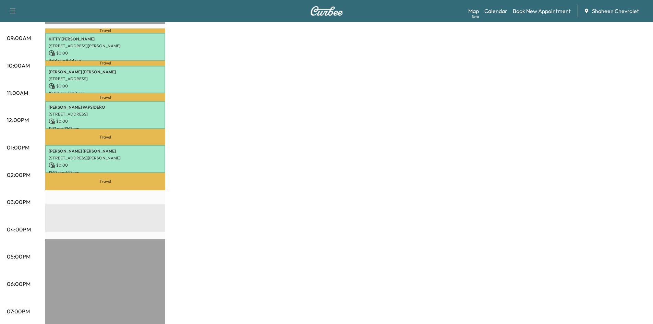
click at [188, 120] on div "MobileService+ Revenue $ 0.00 Work Time 240 mins Transit Time 114 mins Travel […" at bounding box center [345, 141] width 601 height 514
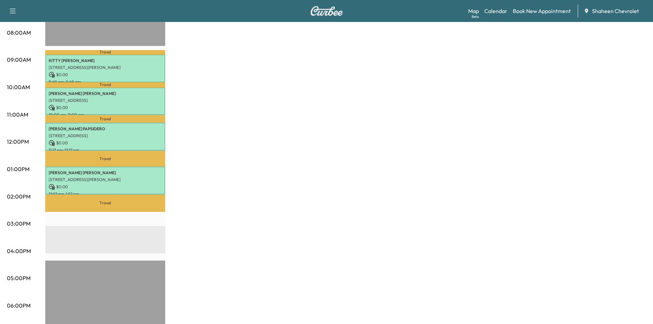
scroll to position [137, 0]
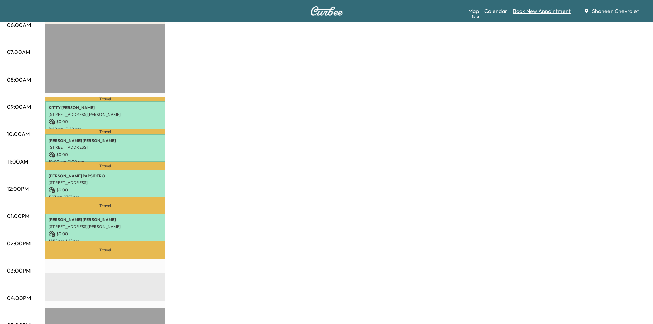
click at [522, 13] on link "Book New Appointment" at bounding box center [542, 11] width 58 height 8
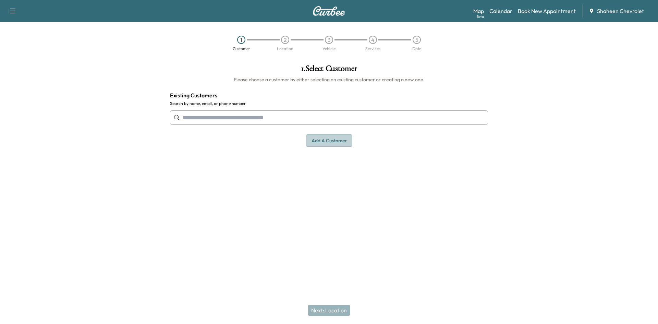
click at [325, 142] on button "Add a customer" at bounding box center [329, 140] width 46 height 13
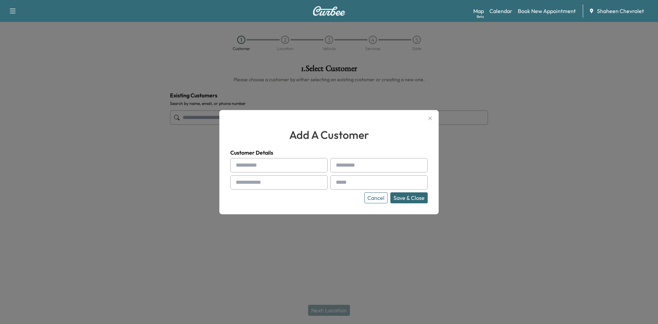
click at [257, 168] on input "text" at bounding box center [278, 165] width 97 height 14
click at [257, 168] on input "***" at bounding box center [278, 165] width 97 height 14
type input "****"
type input "********"
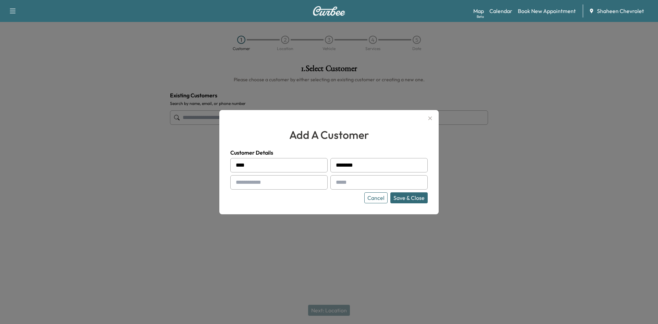
click at [254, 184] on input "text" at bounding box center [278, 182] width 97 height 14
type input "**********"
click at [350, 179] on input "text" at bounding box center [378, 182] width 97 height 14
click at [363, 188] on input "text" at bounding box center [378, 182] width 97 height 14
click at [375, 183] on input "**********" at bounding box center [378, 182] width 97 height 14
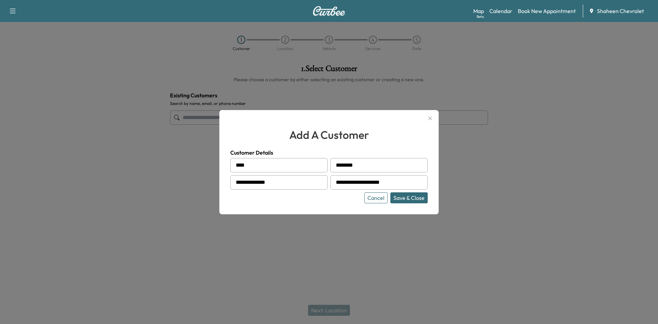
type input "**********"
click at [405, 196] on button "Save & Close" at bounding box center [408, 197] width 37 height 11
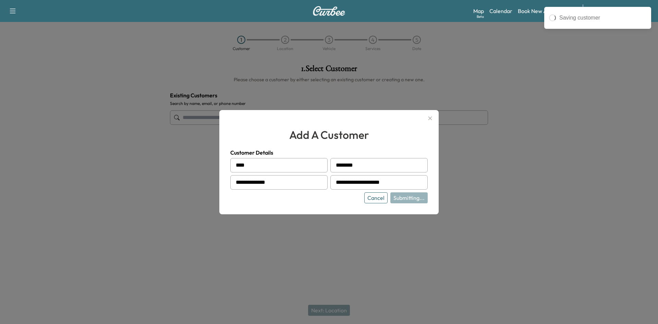
type input "**********"
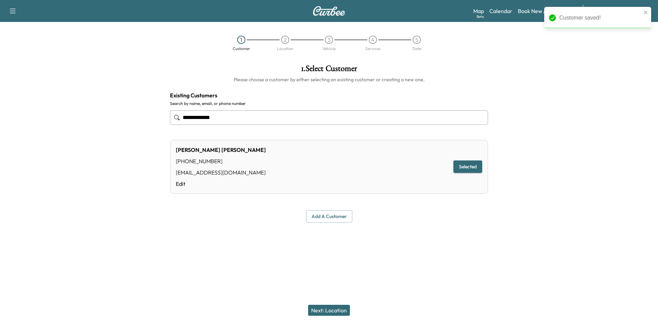
click at [333, 308] on button "Next: Location" at bounding box center [329, 310] width 42 height 11
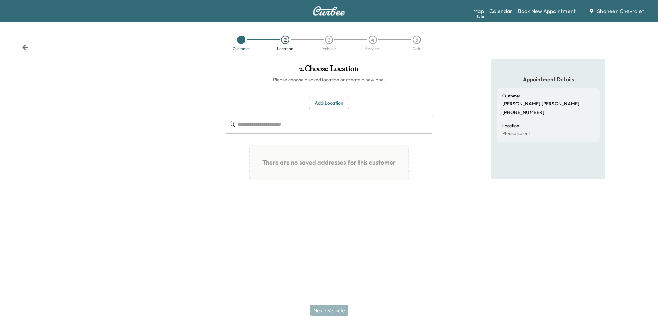
click at [329, 102] on button "Add Location" at bounding box center [329, 103] width 40 height 13
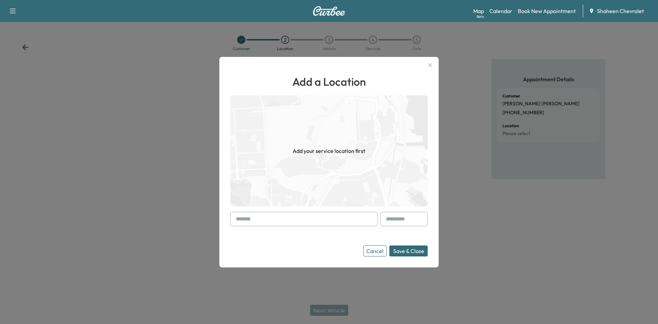
click at [293, 212] on input "text" at bounding box center [303, 219] width 147 height 14
click at [248, 222] on input "text" at bounding box center [303, 219] width 147 height 14
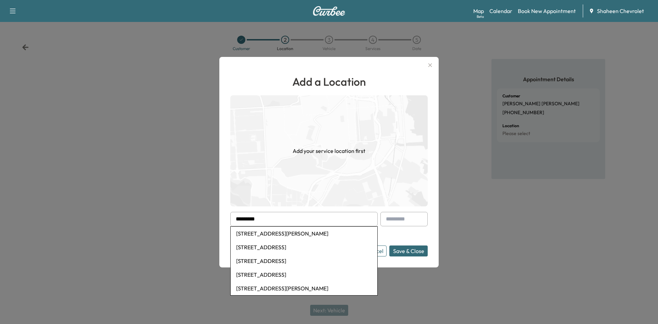
click at [263, 236] on li "[STREET_ADDRESS][PERSON_NAME]" at bounding box center [304, 233] width 147 height 14
type input "**********"
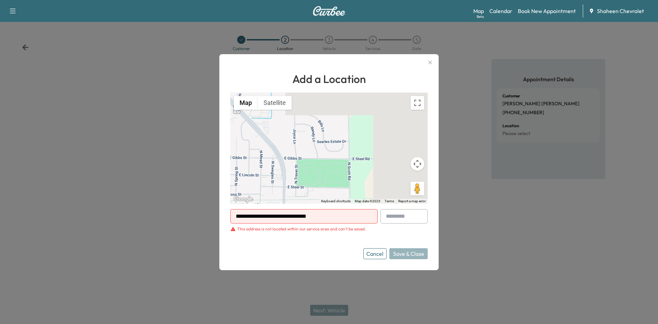
click at [376, 257] on button "Cancel" at bounding box center [374, 253] width 23 height 11
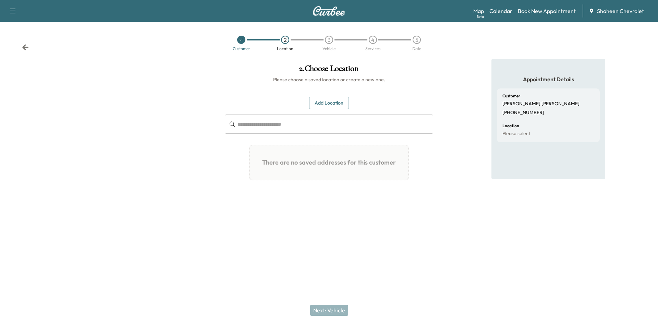
click at [334, 234] on div at bounding box center [329, 232] width 658 height 22
click at [502, 12] on link "Calendar" at bounding box center [500, 11] width 23 height 8
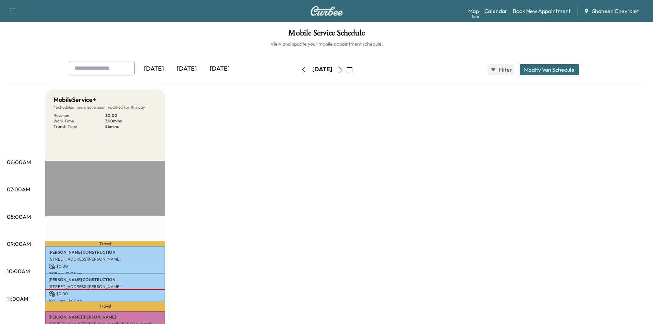
click at [16, 12] on icon "button" at bounding box center [13, 11] width 8 height 8
click at [119, 30] on h1 "Mobile Service Schedule" at bounding box center [326, 35] width 639 height 12
click at [342, 70] on icon "button" at bounding box center [340, 69] width 3 height 5
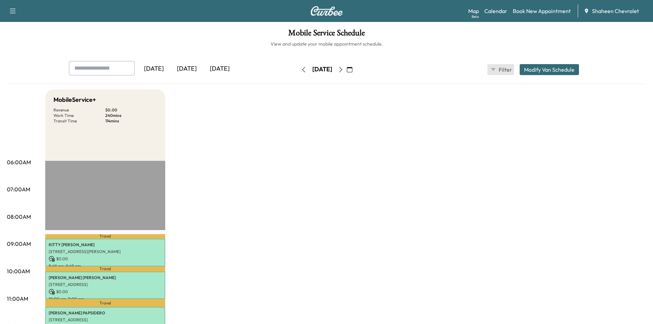
click at [503, 71] on span "Filter" at bounding box center [504, 69] width 12 height 8
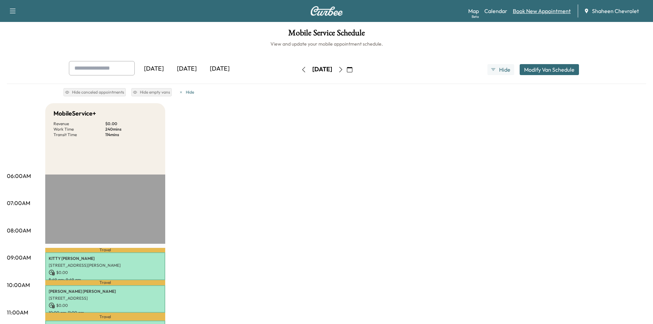
click at [542, 9] on link "Book New Appointment" at bounding box center [542, 11] width 58 height 8
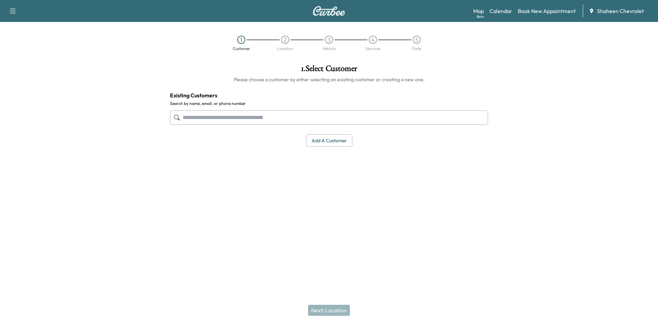
click at [299, 115] on input "text" at bounding box center [329, 117] width 318 height 14
click at [254, 115] on input "text" at bounding box center [329, 117] width 318 height 14
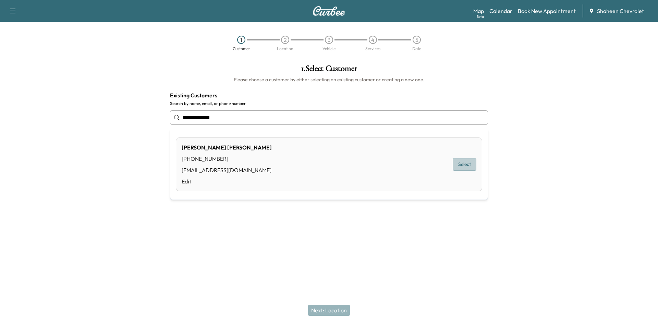
click at [466, 163] on button "Select" at bounding box center [465, 164] width 24 height 13
type input "**********"
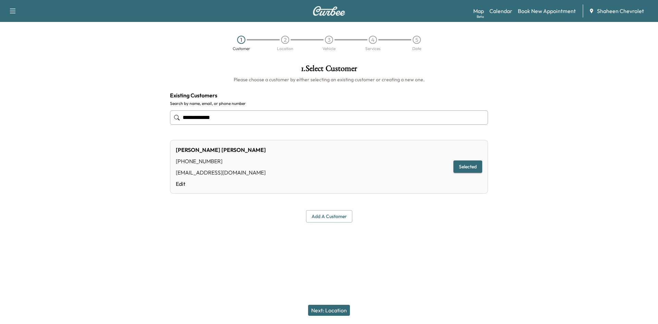
click at [331, 313] on button "Next: Location" at bounding box center [329, 310] width 42 height 11
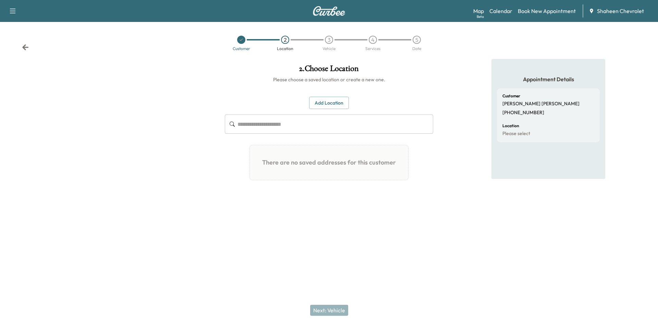
click at [325, 102] on button "Add Location" at bounding box center [329, 103] width 40 height 13
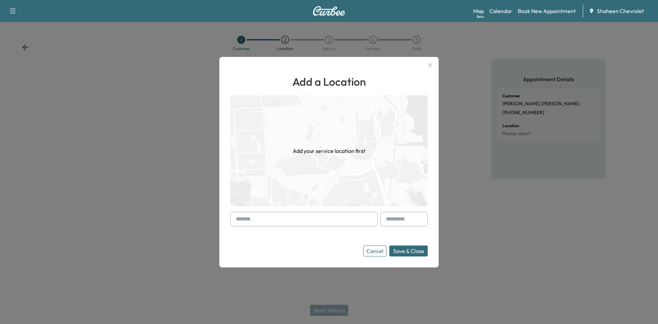
click at [273, 220] on input "text" at bounding box center [303, 219] width 147 height 14
click at [287, 220] on input "text" at bounding box center [303, 219] width 147 height 14
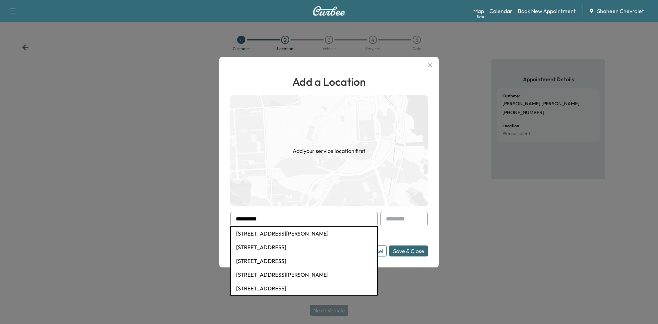
click at [291, 235] on li "[STREET_ADDRESS][PERSON_NAME]" at bounding box center [304, 233] width 147 height 14
type input "**********"
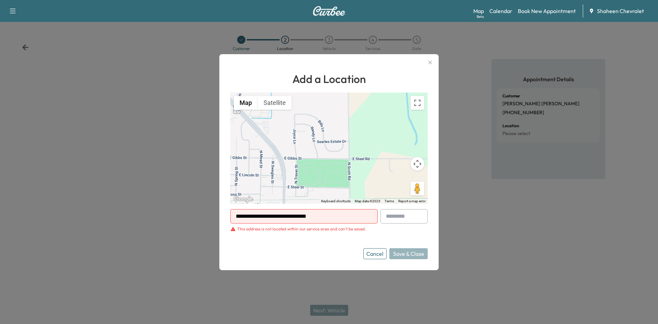
click at [333, 230] on div "This address is not located within our service area and can't be saved." at bounding box center [301, 228] width 128 height 5
drag, startPoint x: 310, startPoint y: 169, endPoint x: 386, endPoint y: 150, distance: 78.0
click at [386, 150] on div "To activate drag with keyboard, press Alt + Enter. Once in keyboard drag state,…" at bounding box center [328, 147] width 197 height 111
drag, startPoint x: 321, startPoint y: 155, endPoint x: 328, endPoint y: 166, distance: 13.3
click at [333, 174] on div "To activate drag with keyboard, press Alt + Enter. Once in keyboard drag state,…" at bounding box center [328, 147] width 197 height 111
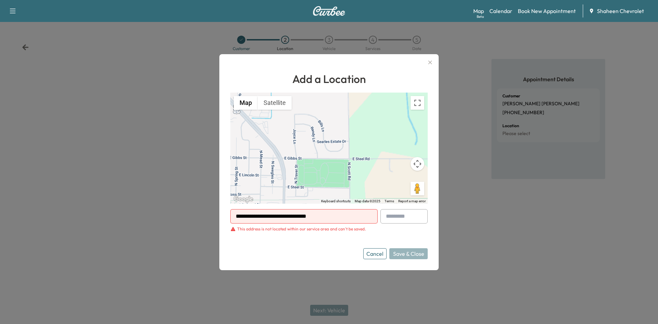
click at [157, 74] on div at bounding box center [329, 162] width 658 height 324
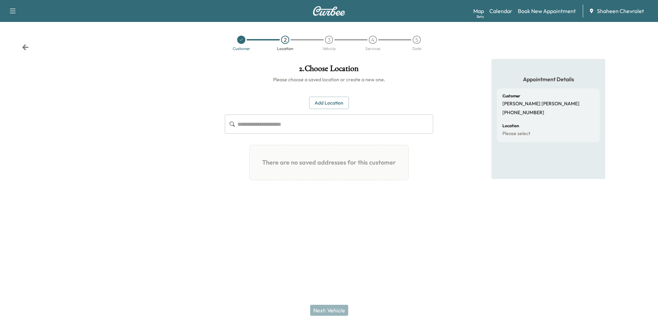
click at [591, 13] on icon at bounding box center [591, 11] width 3 height 4
click at [474, 13] on link "Map Beta" at bounding box center [478, 11] width 11 height 8
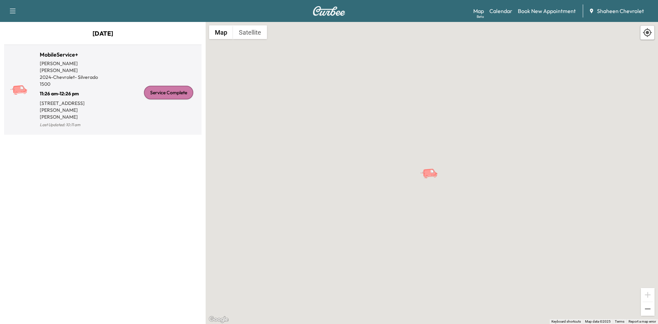
click at [142, 64] on div "Service Complete" at bounding box center [151, 92] width 96 height 73
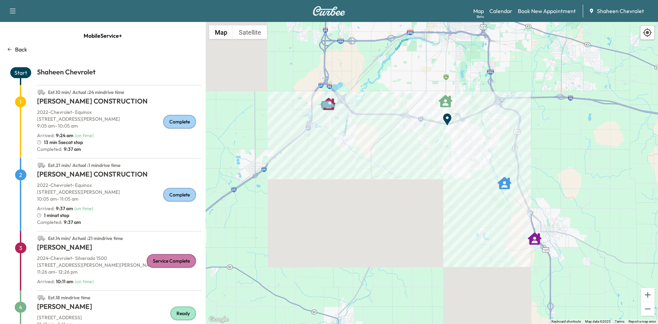
click at [21, 46] on p "Back" at bounding box center [21, 49] width 12 height 8
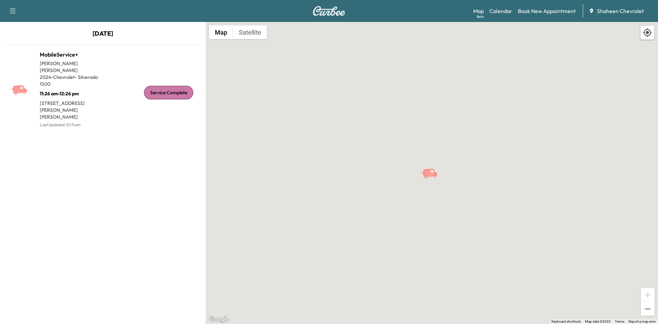
click at [11, 15] on icon "button" at bounding box center [13, 11] width 8 height 8
click at [23, 23] on link "Support" at bounding box center [24, 24] width 26 height 8
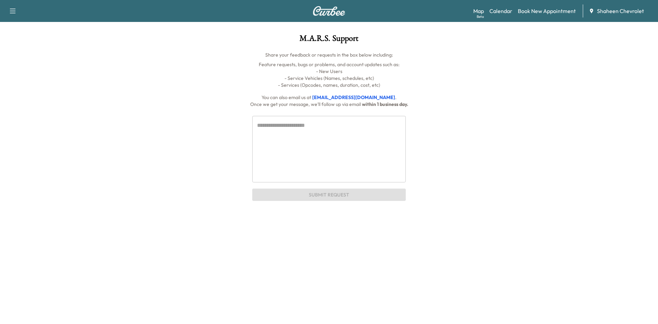
click at [195, 98] on p "You can also email us at [EMAIL_ADDRESS][DOMAIN_NAME] ." at bounding box center [328, 97] width 515 height 7
click at [505, 13] on link "Calendar" at bounding box center [500, 11] width 23 height 8
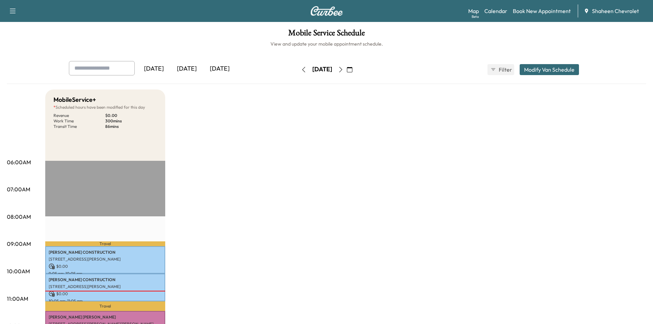
click at [343, 70] on icon "button" at bounding box center [340, 69] width 5 height 5
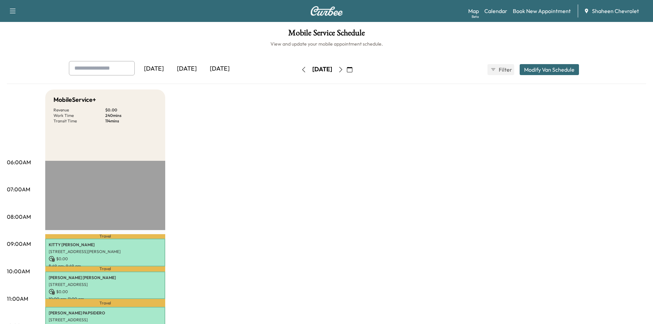
click at [14, 10] on icon "button" at bounding box center [13, 11] width 8 height 8
click at [114, 45] on h6 "View and update your mobile appointment schedule." at bounding box center [326, 43] width 639 height 7
click at [338, 13] on img at bounding box center [326, 11] width 33 height 10
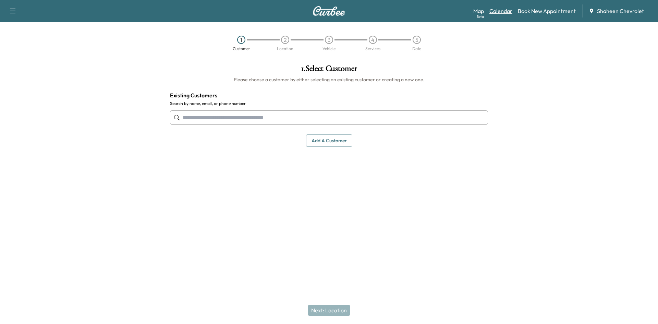
click at [498, 9] on link "Calendar" at bounding box center [500, 11] width 23 height 8
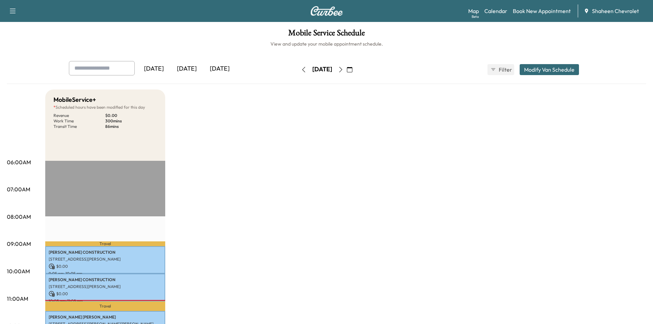
click at [343, 69] on icon "button" at bounding box center [340, 69] width 5 height 5
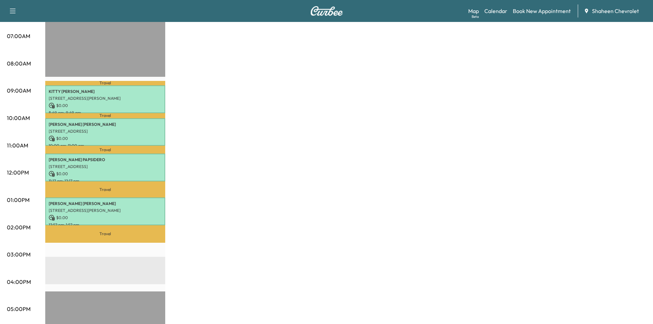
scroll to position [137, 0]
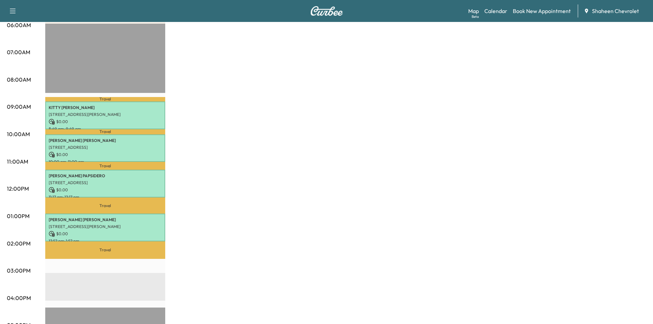
click at [390, 78] on div "MobileService+ Revenue $ 0.00 Work Time 240 mins Transit Time 114 mins Travel […" at bounding box center [345, 209] width 601 height 514
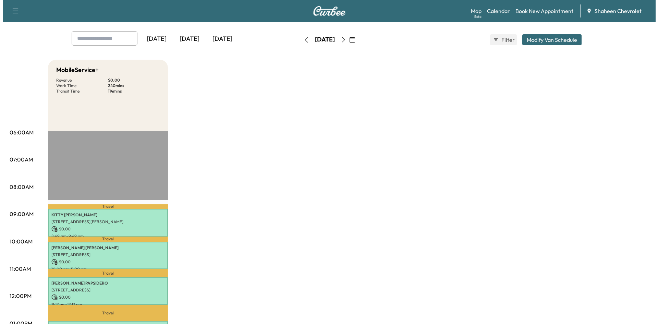
scroll to position [0, 0]
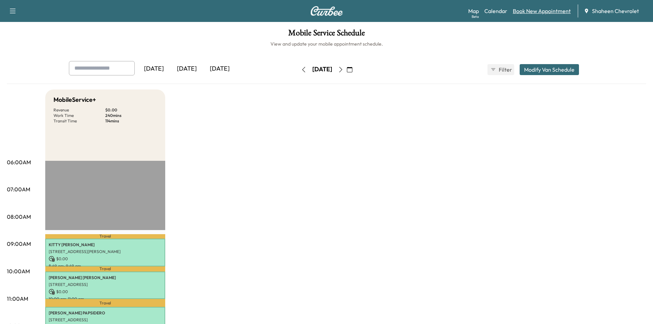
click at [524, 12] on link "Book New Appointment" at bounding box center [542, 11] width 58 height 8
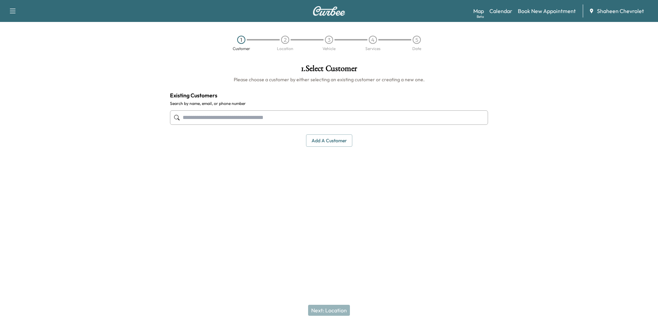
click at [251, 118] on input "text" at bounding box center [329, 117] width 318 height 14
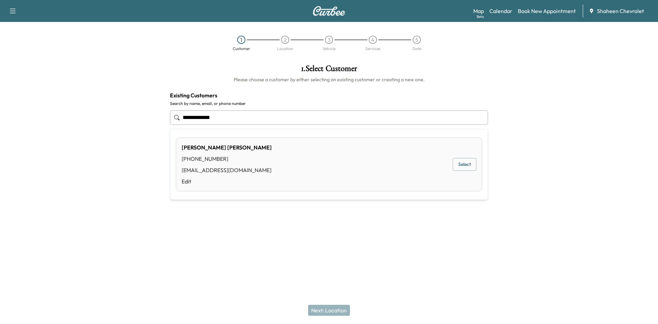
click at [284, 168] on div "[PERSON_NAME] [PHONE_NUMBER] [EMAIL_ADDRESS][DOMAIN_NAME] Edit Select" at bounding box center [329, 164] width 306 height 54
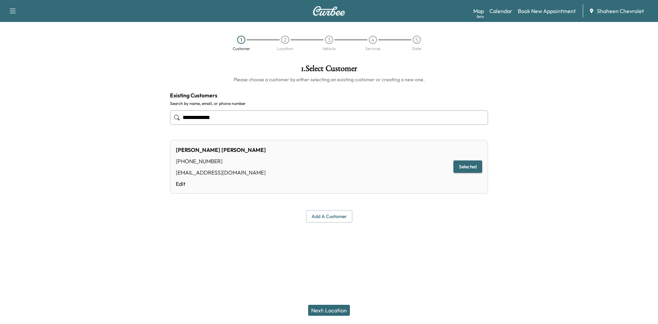
type input "**********"
click at [332, 310] on button "Next: Location" at bounding box center [329, 310] width 42 height 11
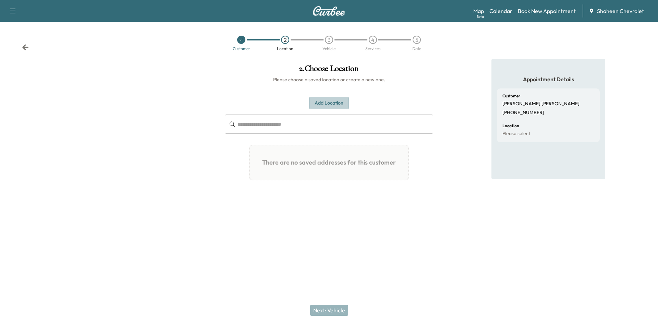
click at [325, 105] on button "Add Location" at bounding box center [329, 103] width 40 height 13
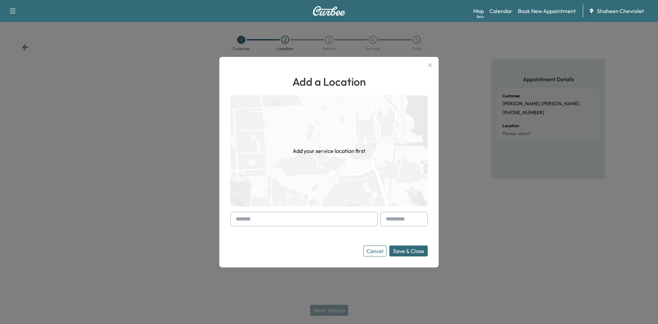
click at [283, 222] on input "text" at bounding box center [303, 219] width 147 height 14
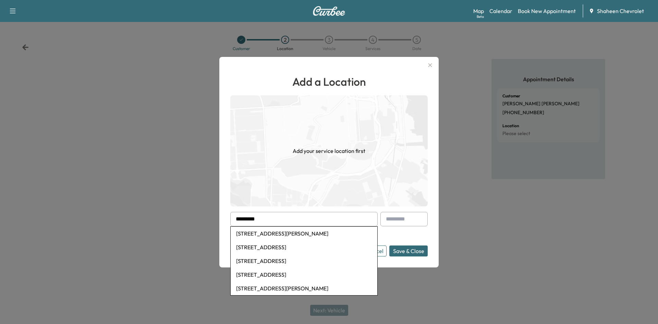
click at [278, 228] on li "[STREET_ADDRESS][PERSON_NAME]" at bounding box center [304, 233] width 147 height 14
type input "**********"
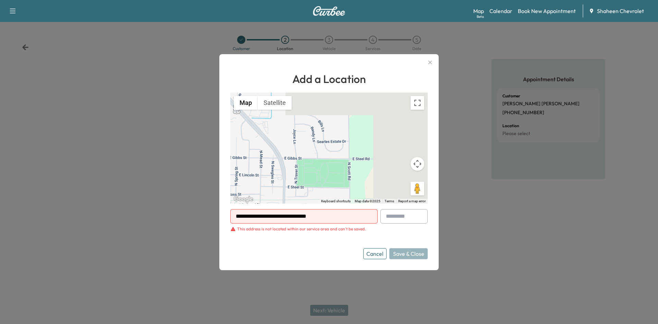
click at [186, 142] on div at bounding box center [329, 162] width 658 height 324
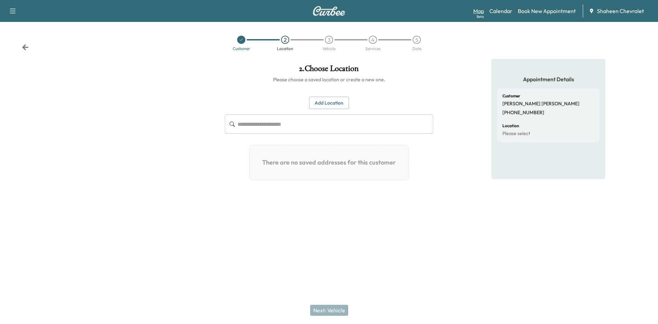
click at [480, 13] on link "Map Beta" at bounding box center [478, 11] width 11 height 8
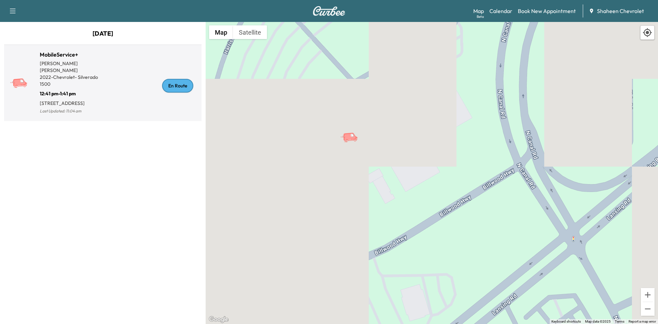
click at [122, 88] on div "En Route" at bounding box center [151, 86] width 96 height 60
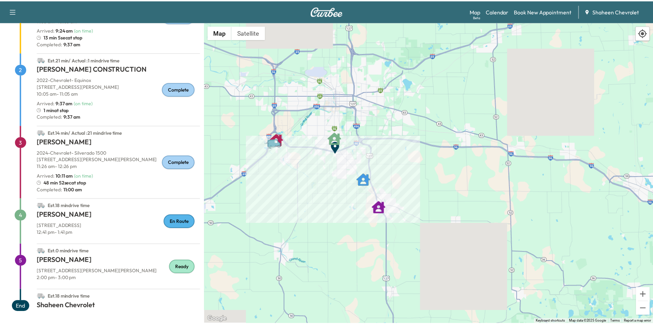
scroll to position [107, 0]
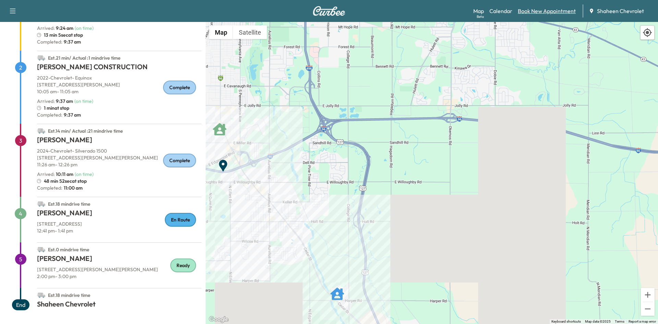
click at [535, 13] on link "Book New Appointment" at bounding box center [547, 11] width 58 height 8
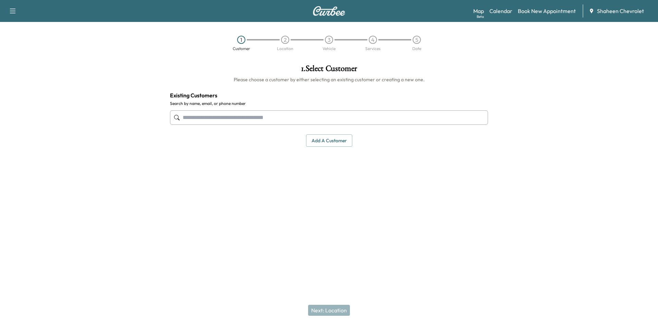
click at [322, 138] on button "Add a customer" at bounding box center [329, 140] width 46 height 13
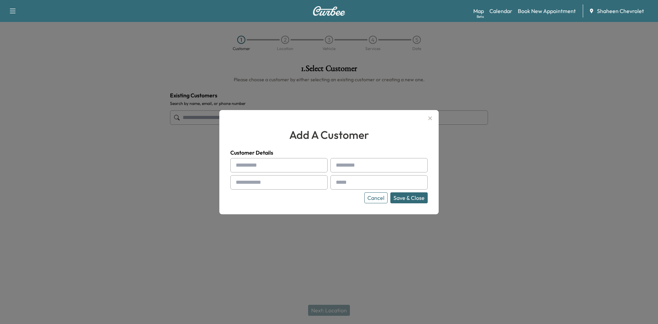
click at [195, 131] on div at bounding box center [329, 162] width 658 height 324
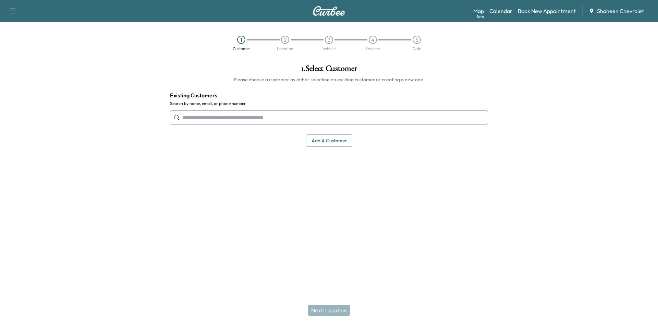
click at [201, 118] on input "text" at bounding box center [329, 117] width 318 height 14
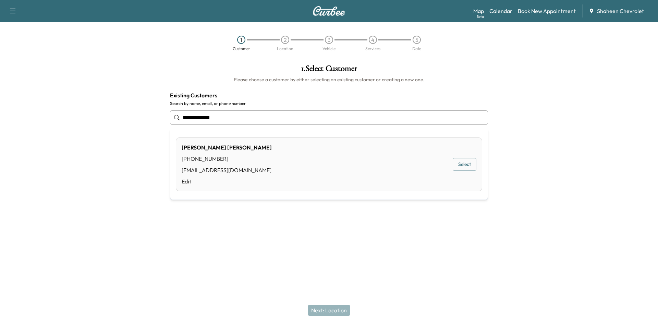
click at [461, 162] on button "Select" at bounding box center [465, 164] width 24 height 13
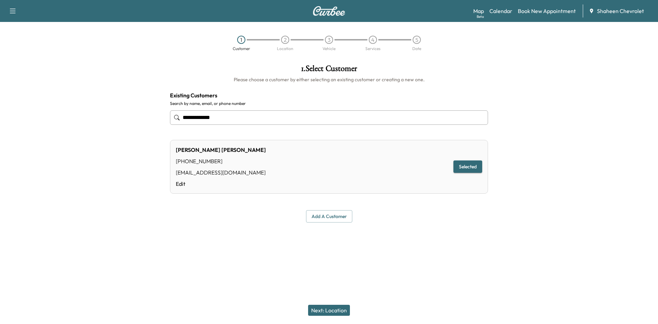
type input "**********"
click at [328, 211] on button "Add a customer" at bounding box center [329, 216] width 46 height 13
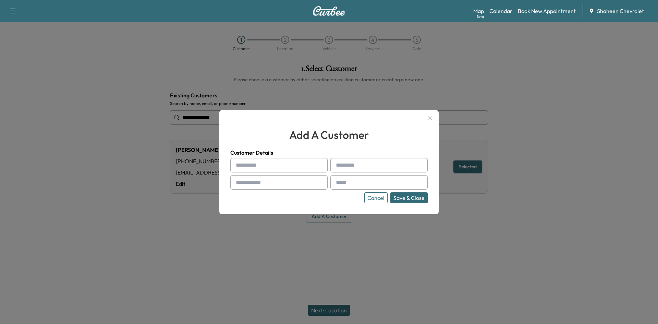
click at [306, 245] on div at bounding box center [329, 162] width 658 height 324
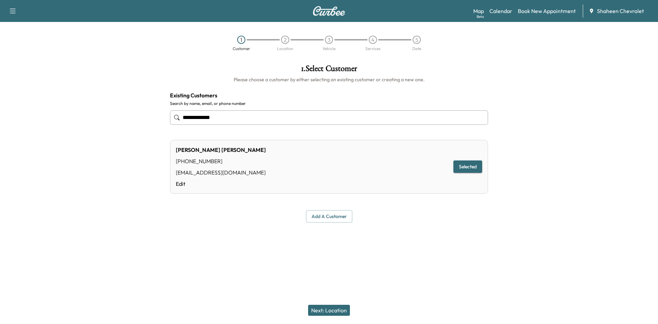
click at [338, 309] on button "Next: Location" at bounding box center [329, 310] width 42 height 11
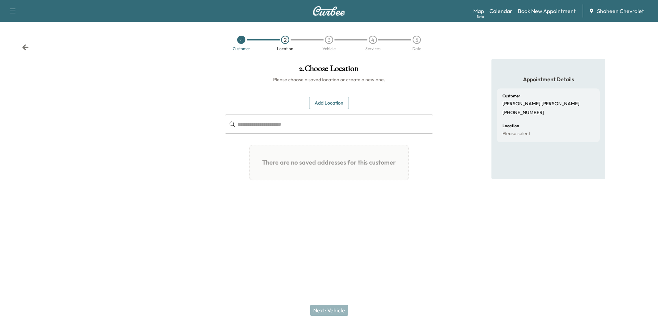
click at [321, 103] on button "Add Location" at bounding box center [329, 103] width 40 height 13
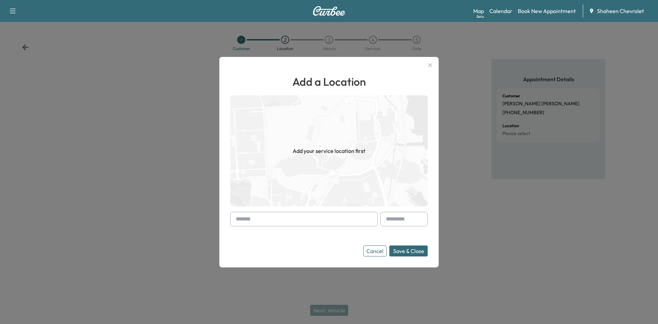
click at [270, 214] on input "text" at bounding box center [303, 219] width 147 height 14
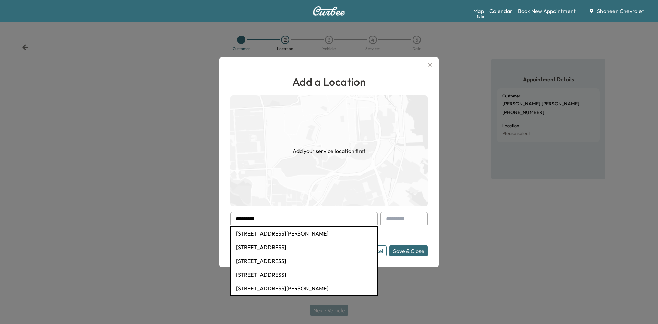
click at [286, 236] on li "[STREET_ADDRESS][PERSON_NAME]" at bounding box center [304, 233] width 147 height 14
type input "**********"
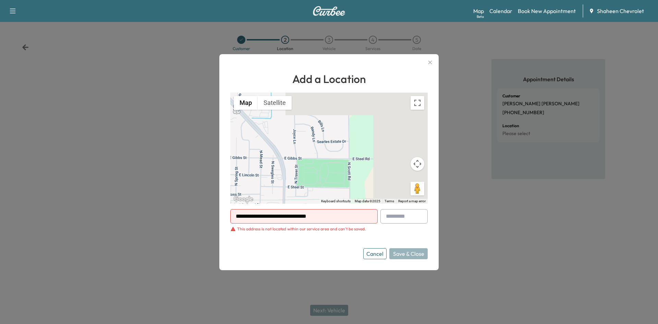
click at [431, 61] on icon "button" at bounding box center [430, 62] width 4 height 4
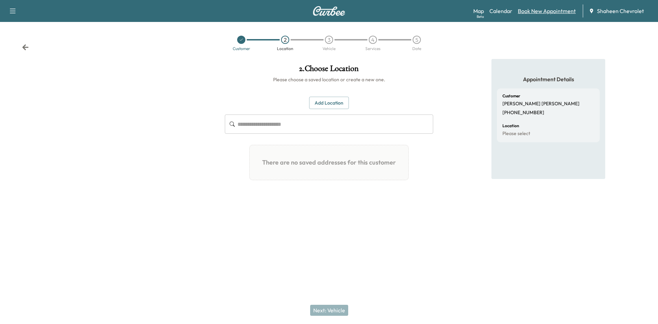
click at [561, 12] on link "Book New Appointment" at bounding box center [547, 11] width 58 height 8
click at [321, 104] on button "Add Location" at bounding box center [329, 103] width 40 height 13
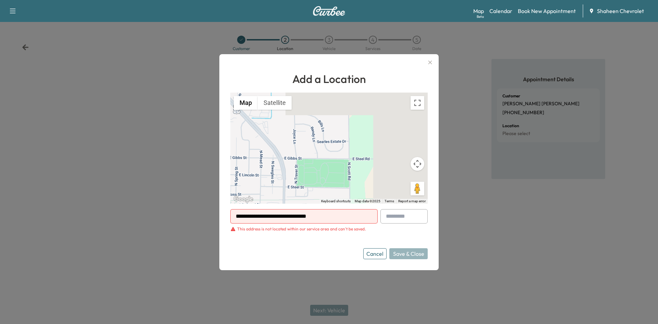
click at [360, 215] on input "**********" at bounding box center [303, 216] width 147 height 14
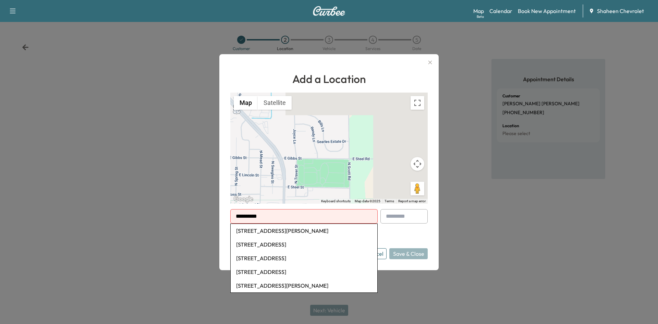
click at [303, 234] on li "[STREET_ADDRESS][PERSON_NAME]" at bounding box center [304, 231] width 147 height 14
type input "**********"
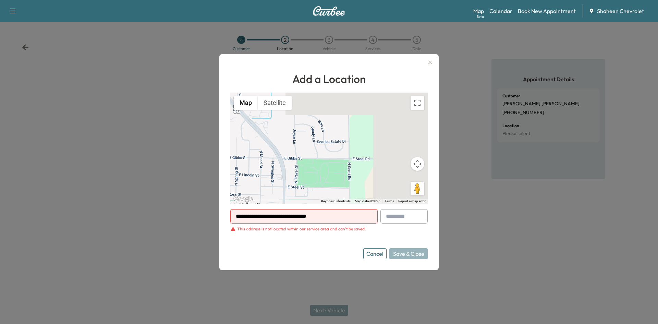
click at [431, 61] on icon "button" at bounding box center [430, 62] width 8 height 8
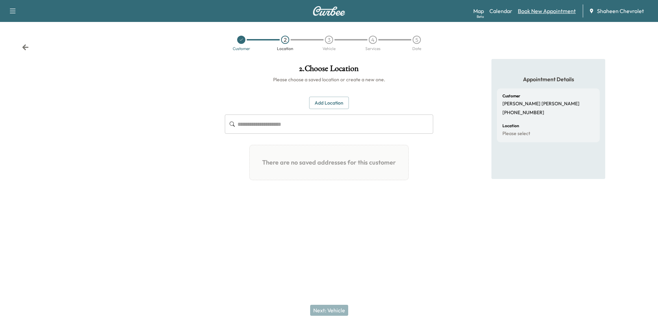
click at [527, 12] on link "Book New Appointment" at bounding box center [547, 11] width 58 height 8
click at [503, 8] on link "Calendar" at bounding box center [500, 11] width 23 height 8
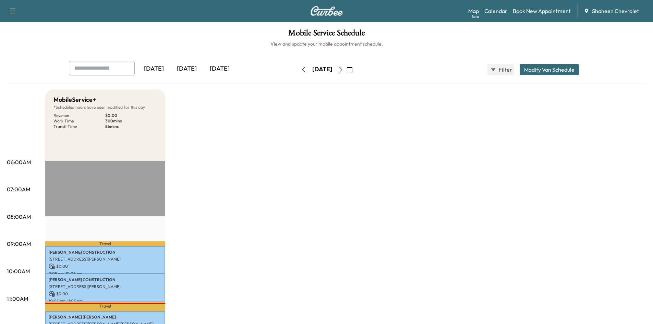
click at [342, 70] on icon "button" at bounding box center [340, 69] width 3 height 5
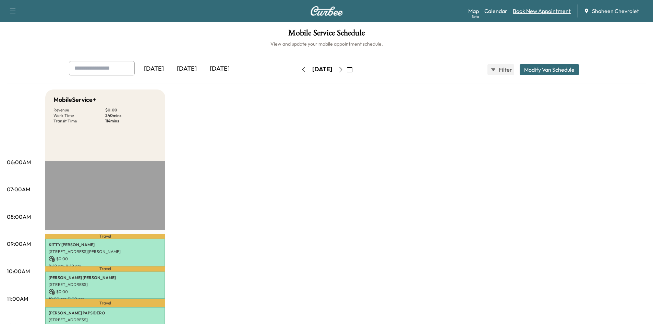
click at [523, 14] on link "Book New Appointment" at bounding box center [542, 11] width 58 height 8
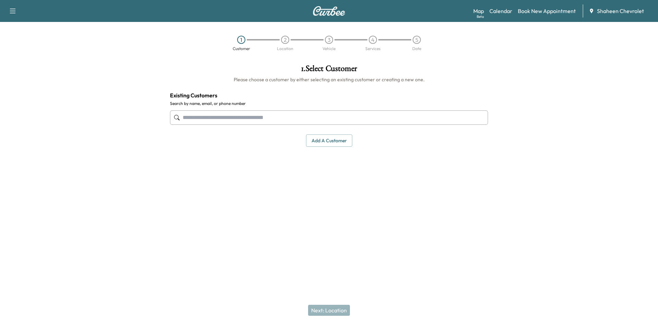
click at [322, 140] on button "Add a customer" at bounding box center [329, 140] width 46 height 13
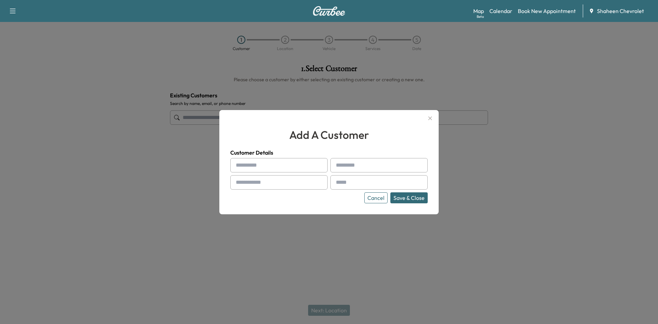
click at [175, 163] on div at bounding box center [329, 162] width 658 height 324
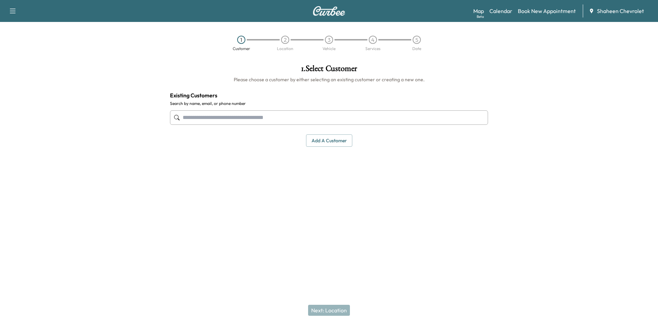
click at [202, 118] on input "text" at bounding box center [329, 117] width 318 height 14
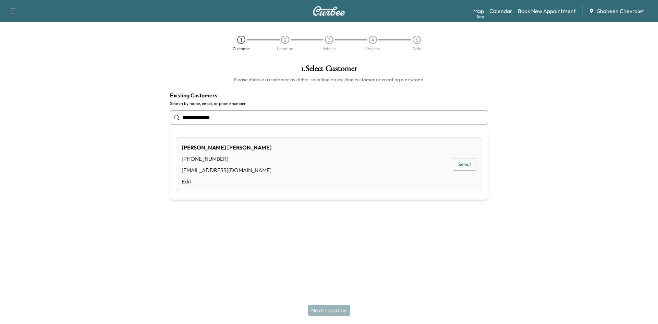
click at [459, 163] on button "Select" at bounding box center [465, 164] width 24 height 13
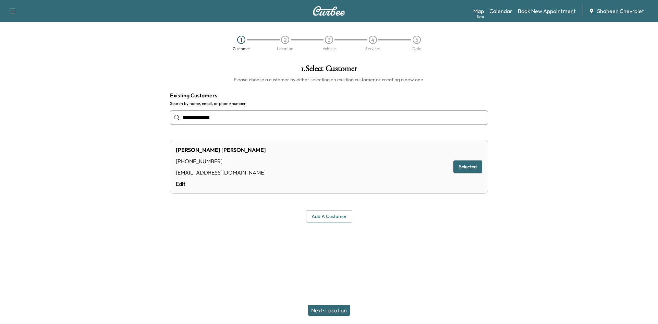
type input "**********"
click at [331, 314] on button "Next: Location" at bounding box center [329, 310] width 42 height 11
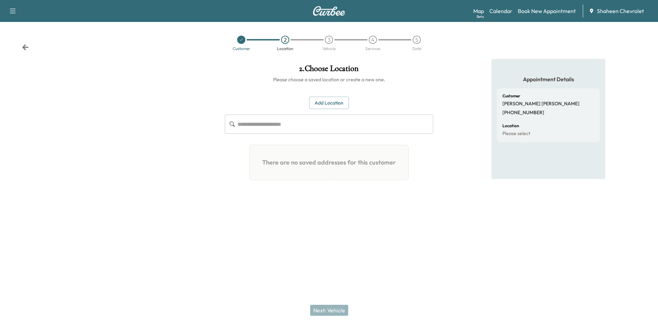
click at [312, 100] on button "Add Location" at bounding box center [329, 103] width 40 height 13
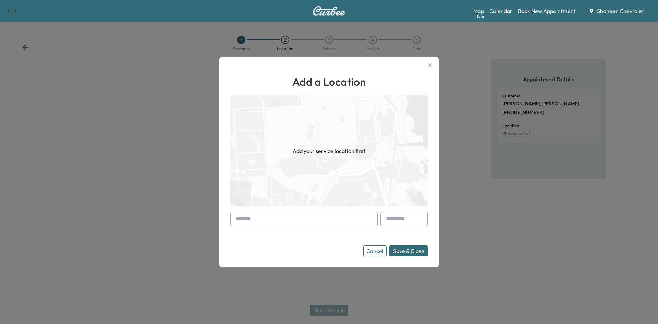
click at [268, 217] on input "text" at bounding box center [303, 219] width 147 height 14
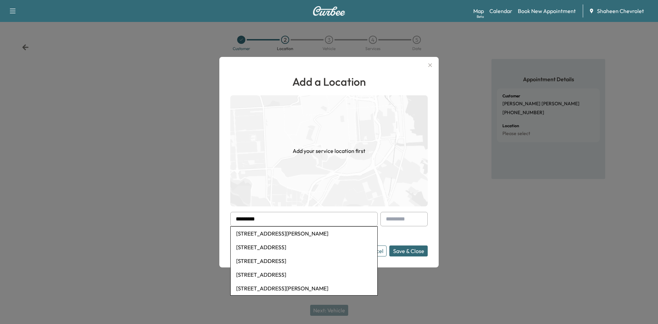
click at [276, 230] on li "[STREET_ADDRESS][PERSON_NAME]" at bounding box center [304, 233] width 147 height 14
type input "**********"
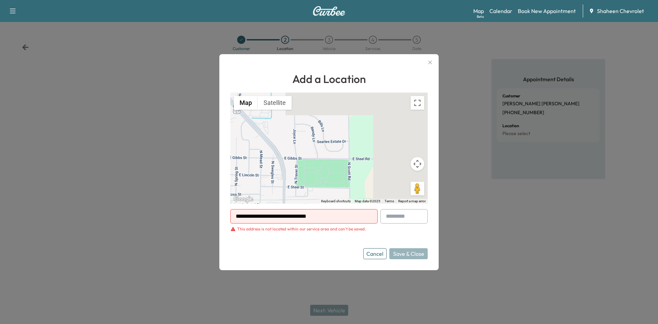
click at [157, 146] on div at bounding box center [329, 162] width 658 height 324
